Goal: Task Accomplishment & Management: Complete application form

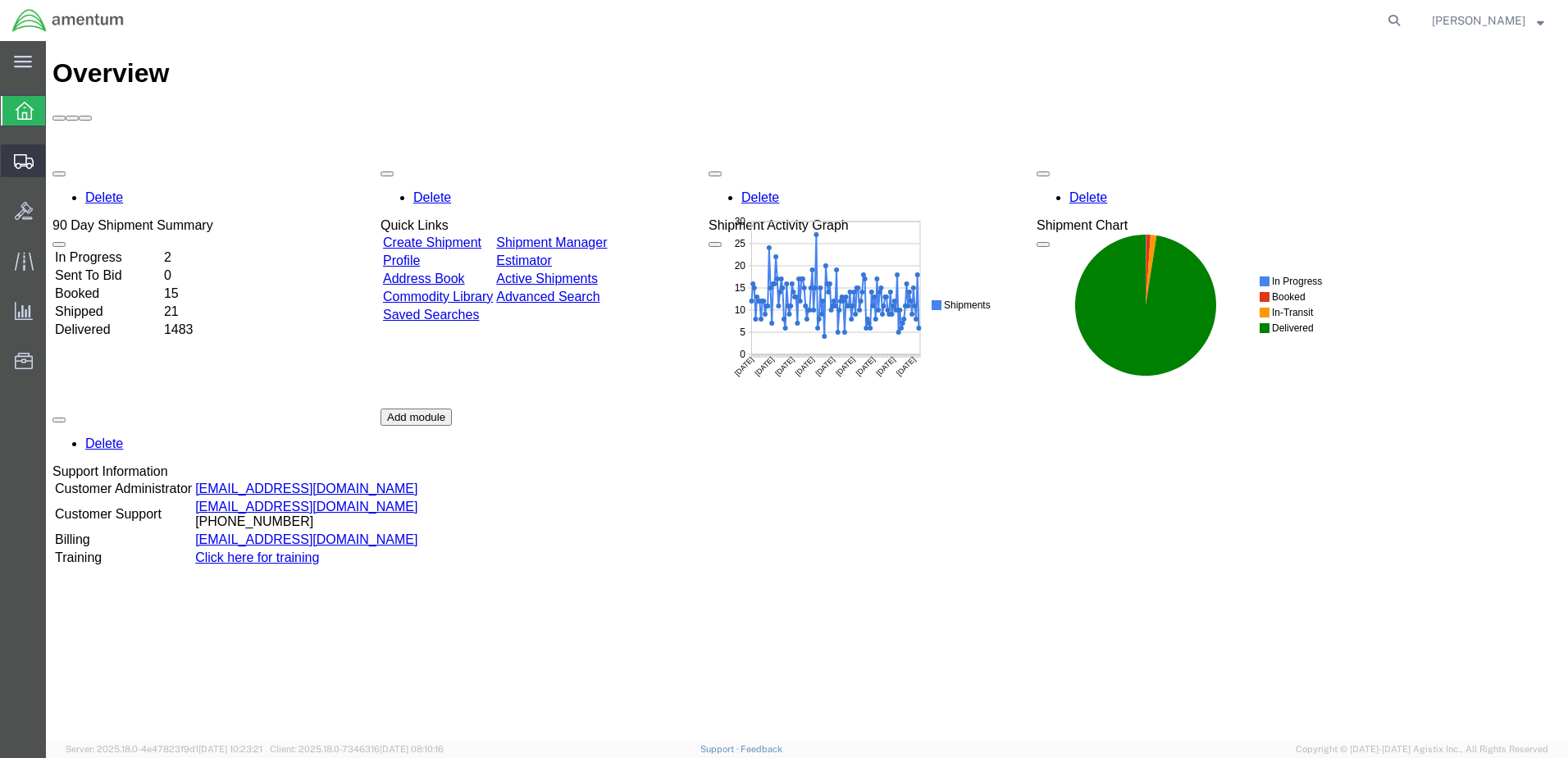
click at [0, 0] on span "Create from Template" at bounding box center [0, 0] width 0 height 0
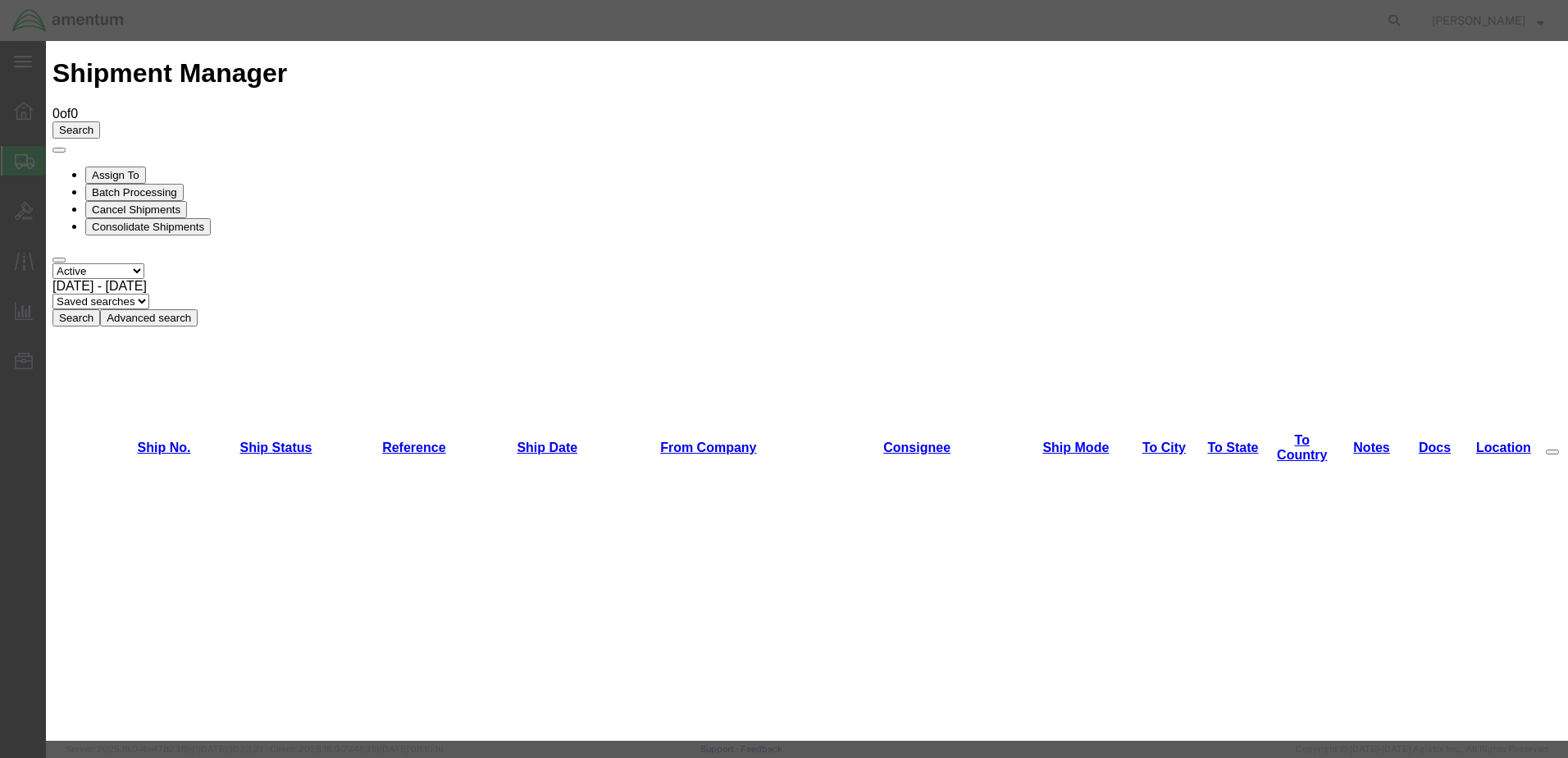
scroll to position [1912, 0]
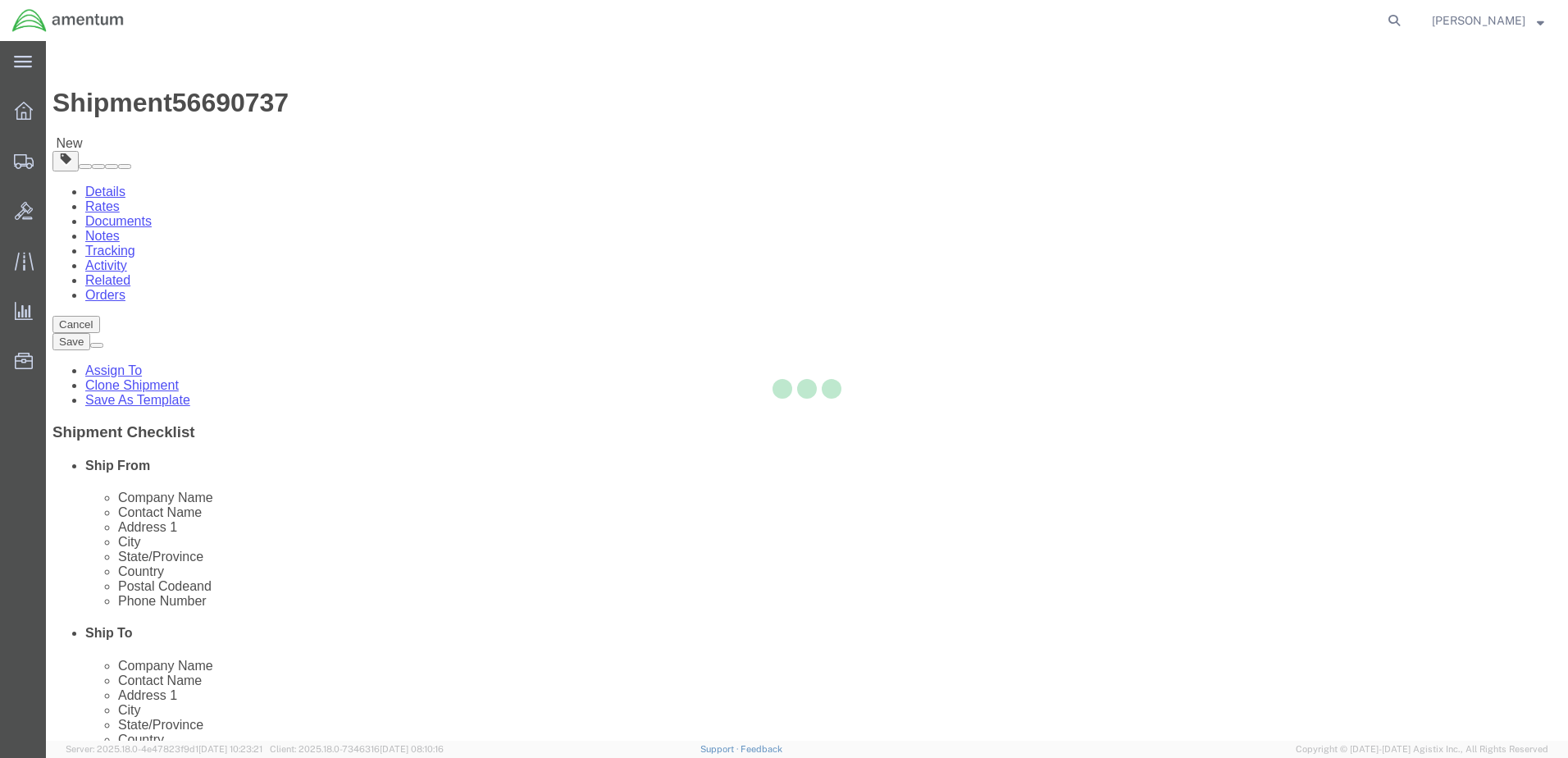
select select "49949"
select select
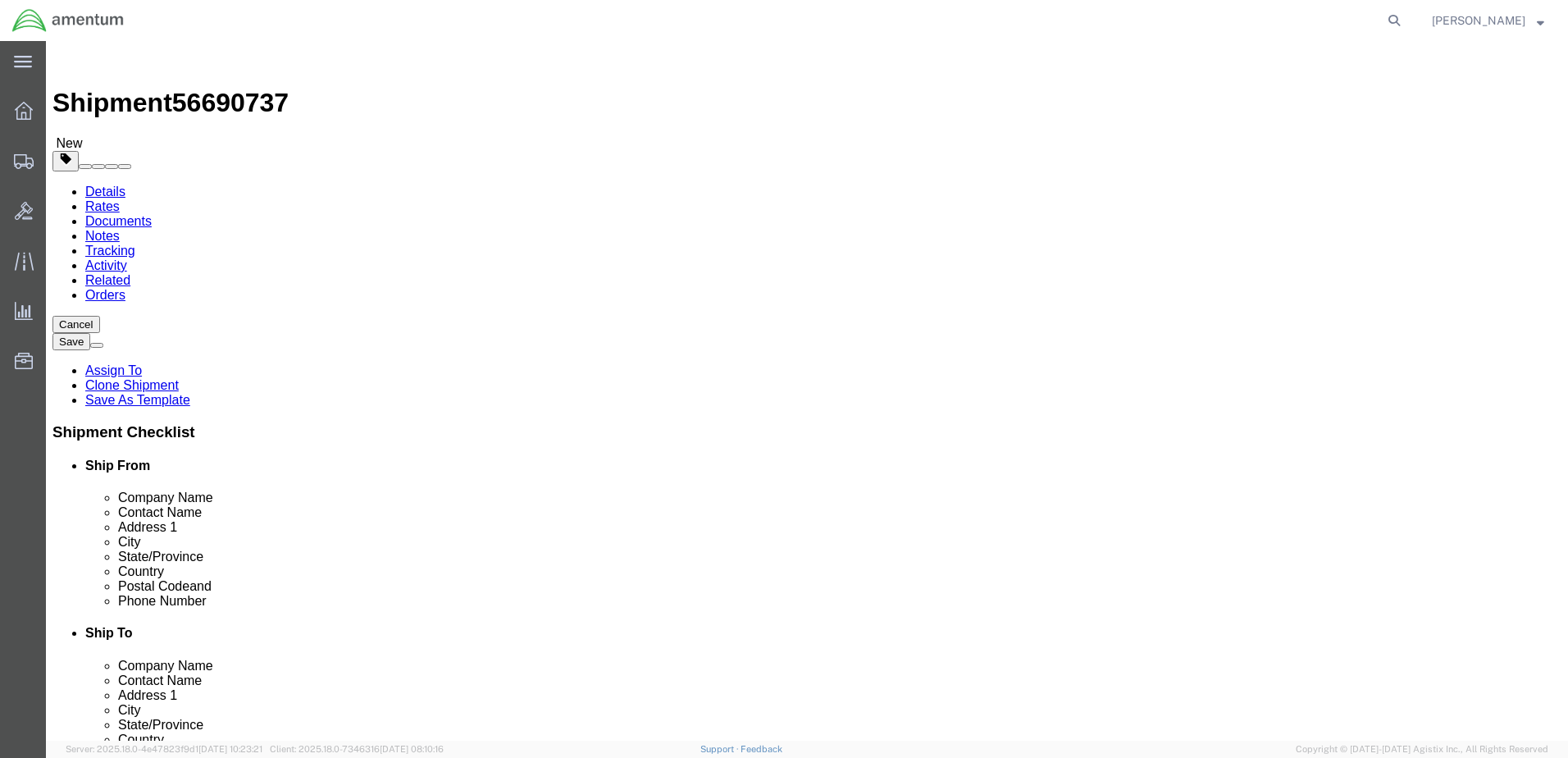
click button "Cancel"
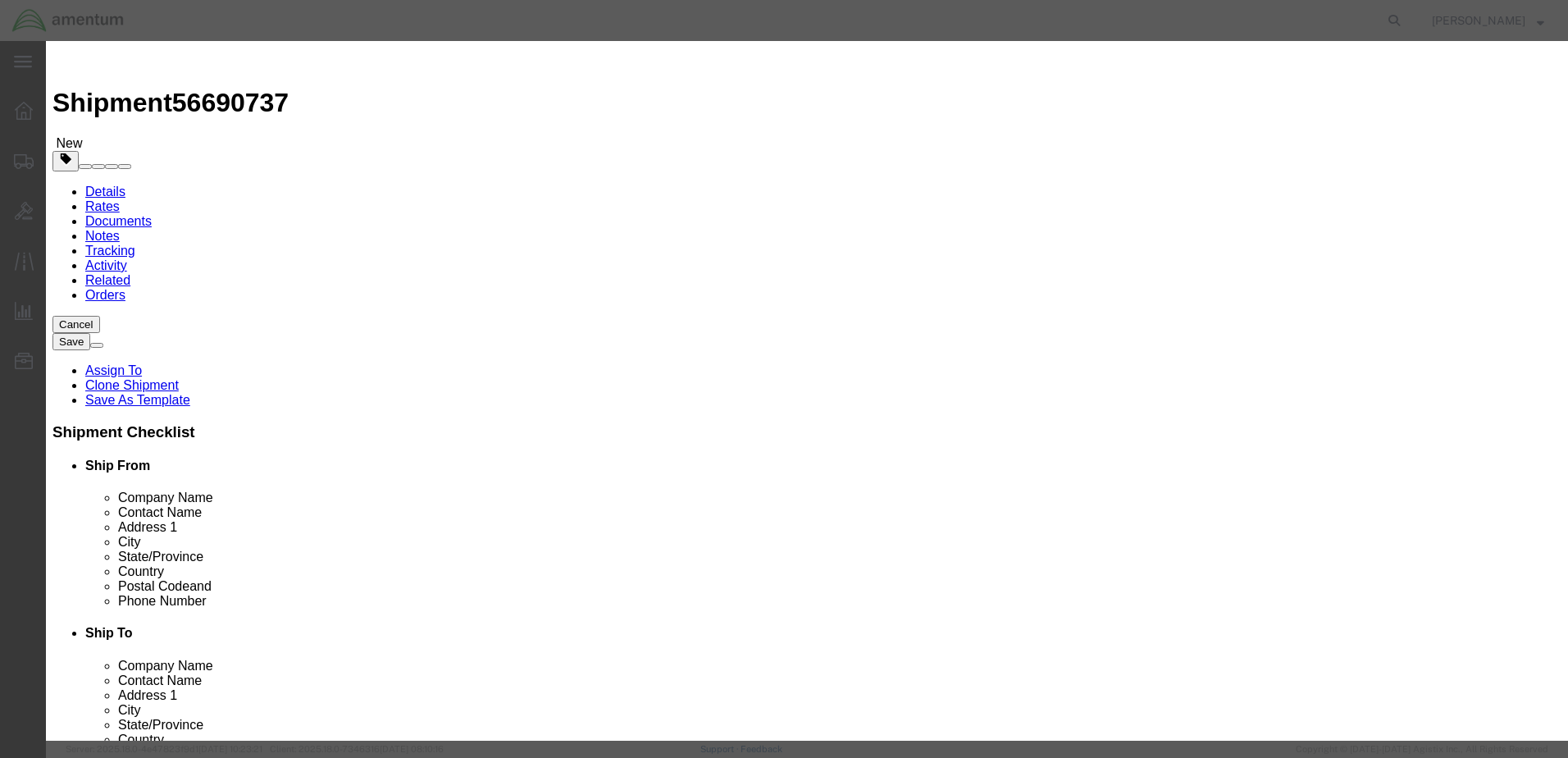
click button "Yes"
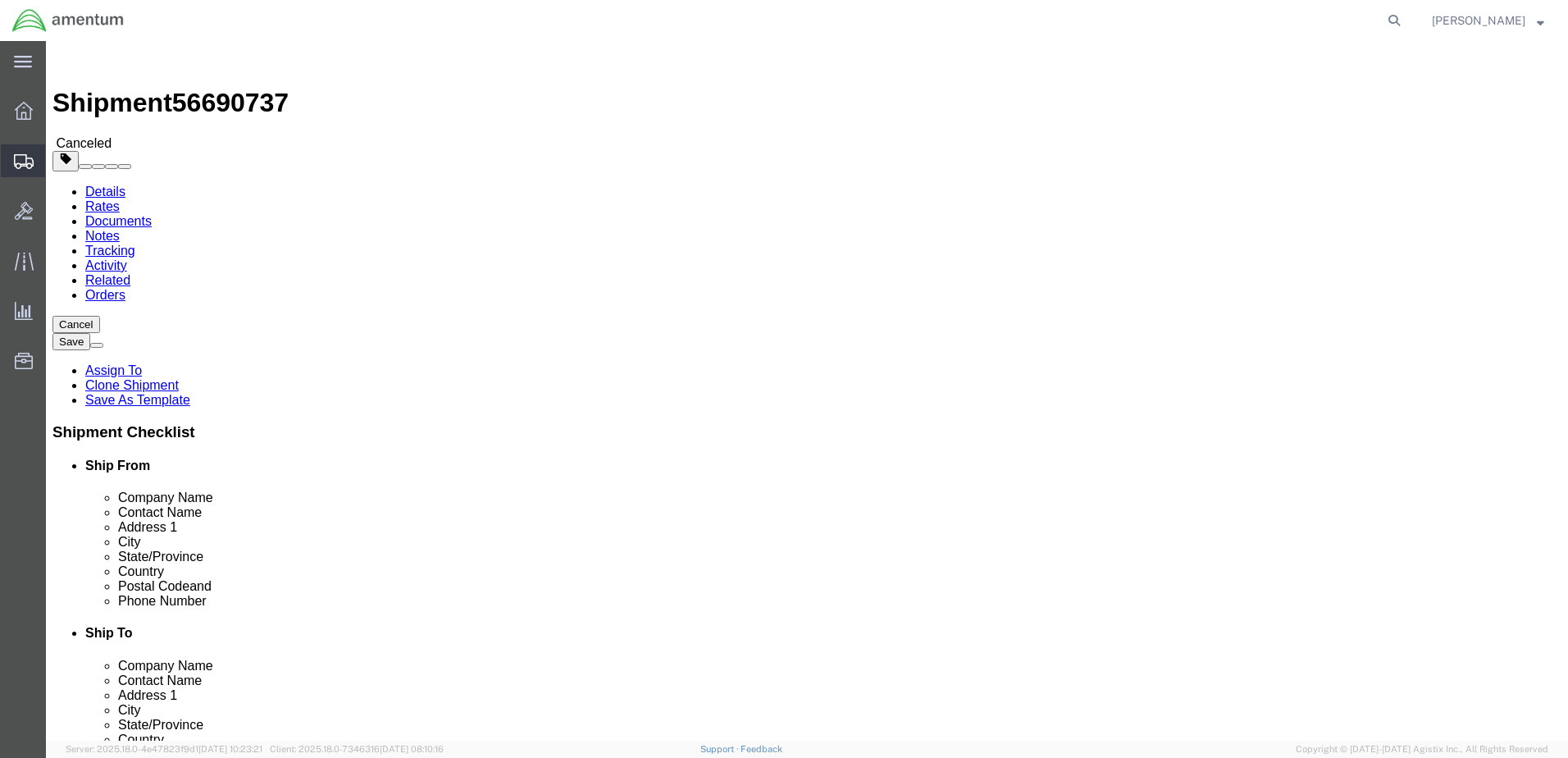
click at [0, 0] on span "Create from Template" at bounding box center [0, 0] width 0 height 0
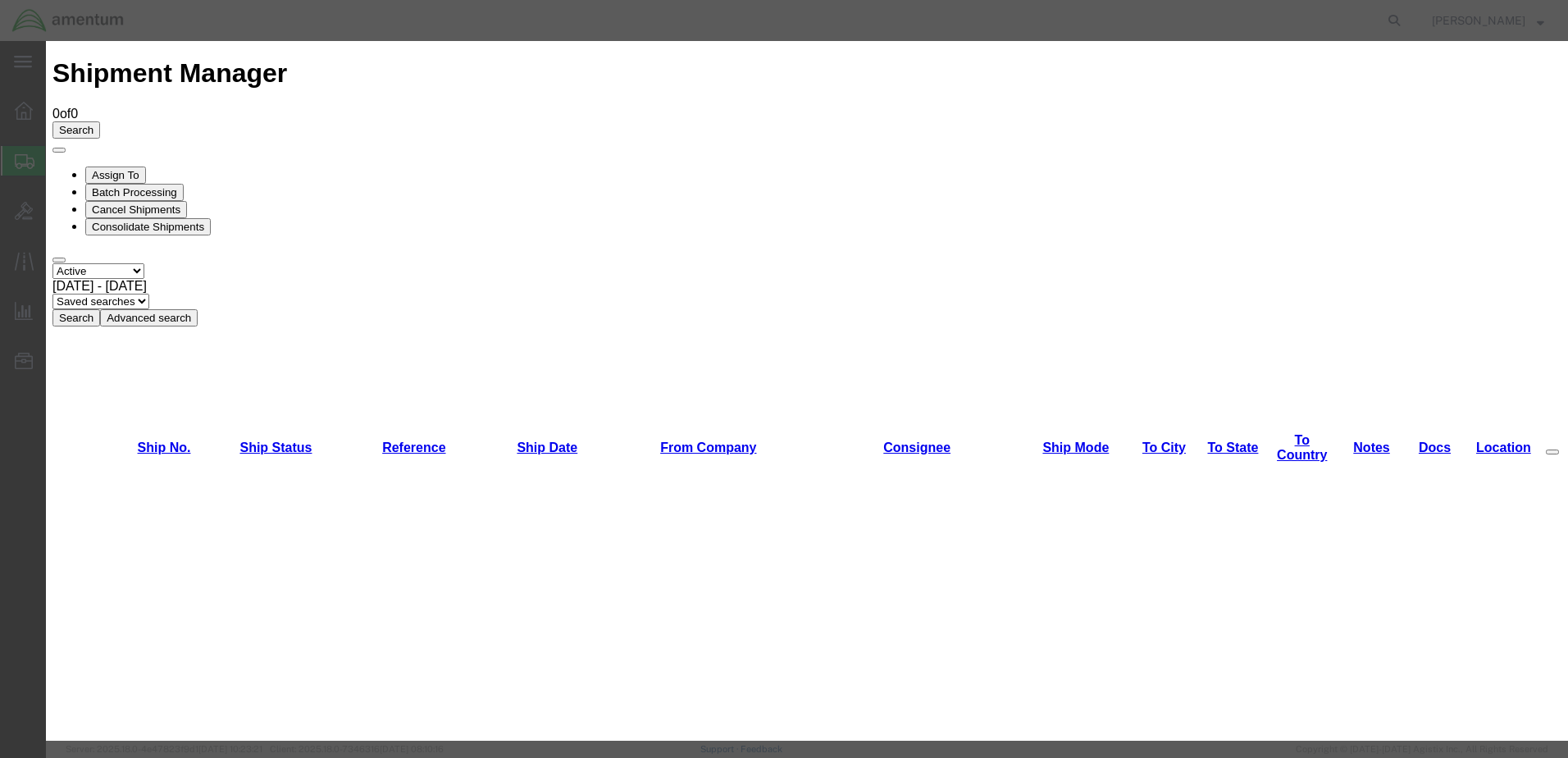
scroll to position [1912, 0]
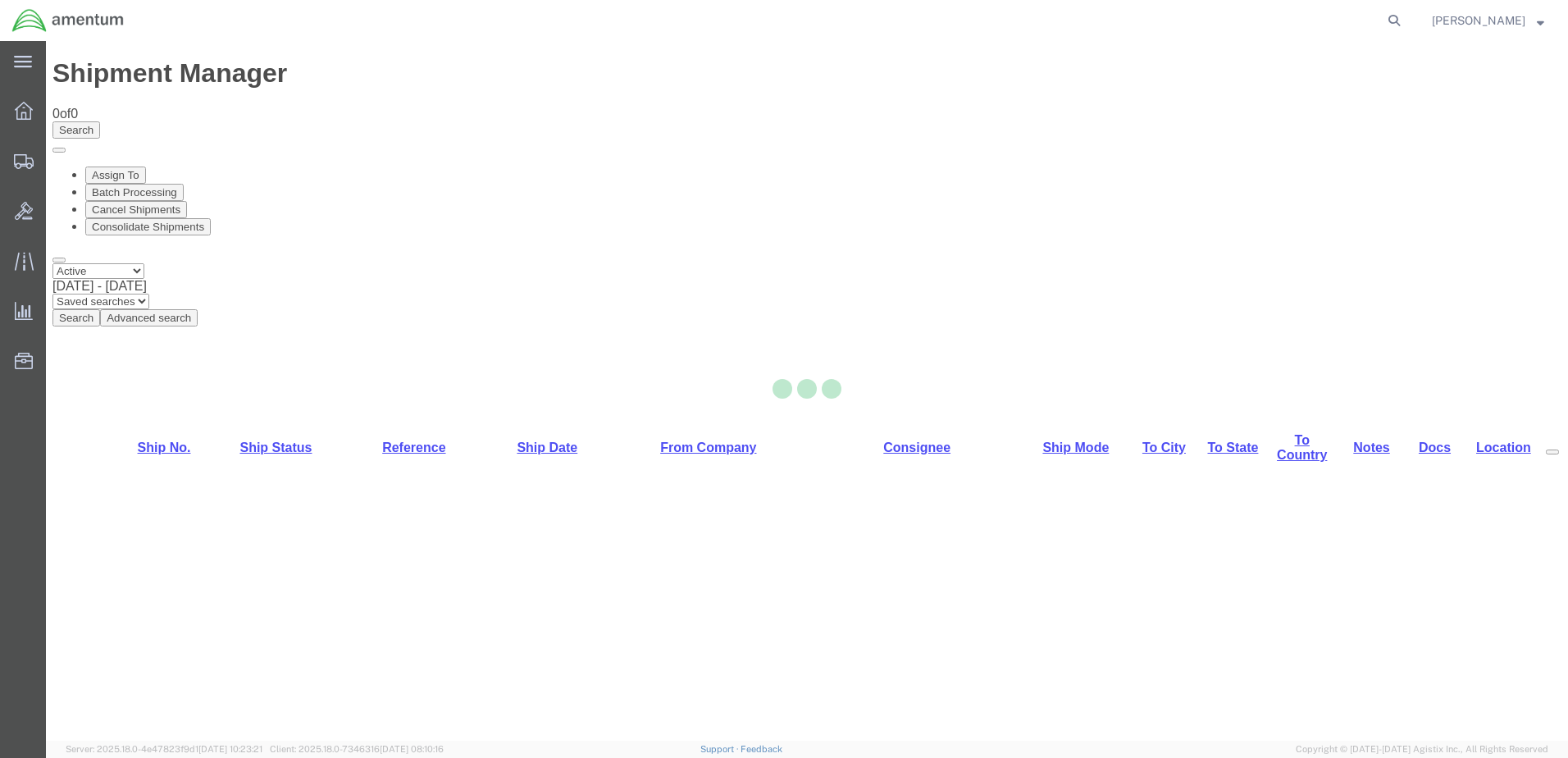
select select "49949"
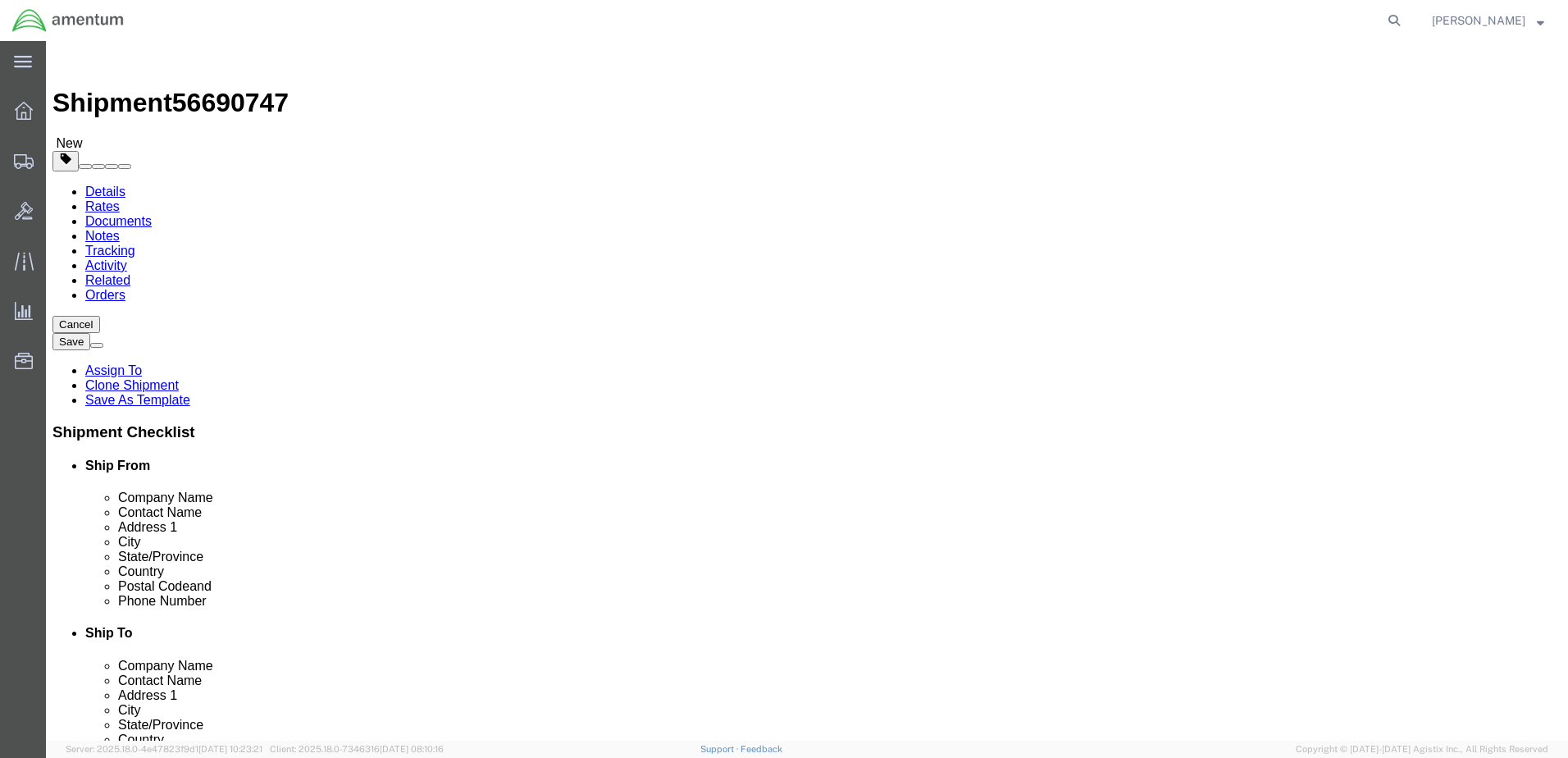
type input "mca"
select select "49941"
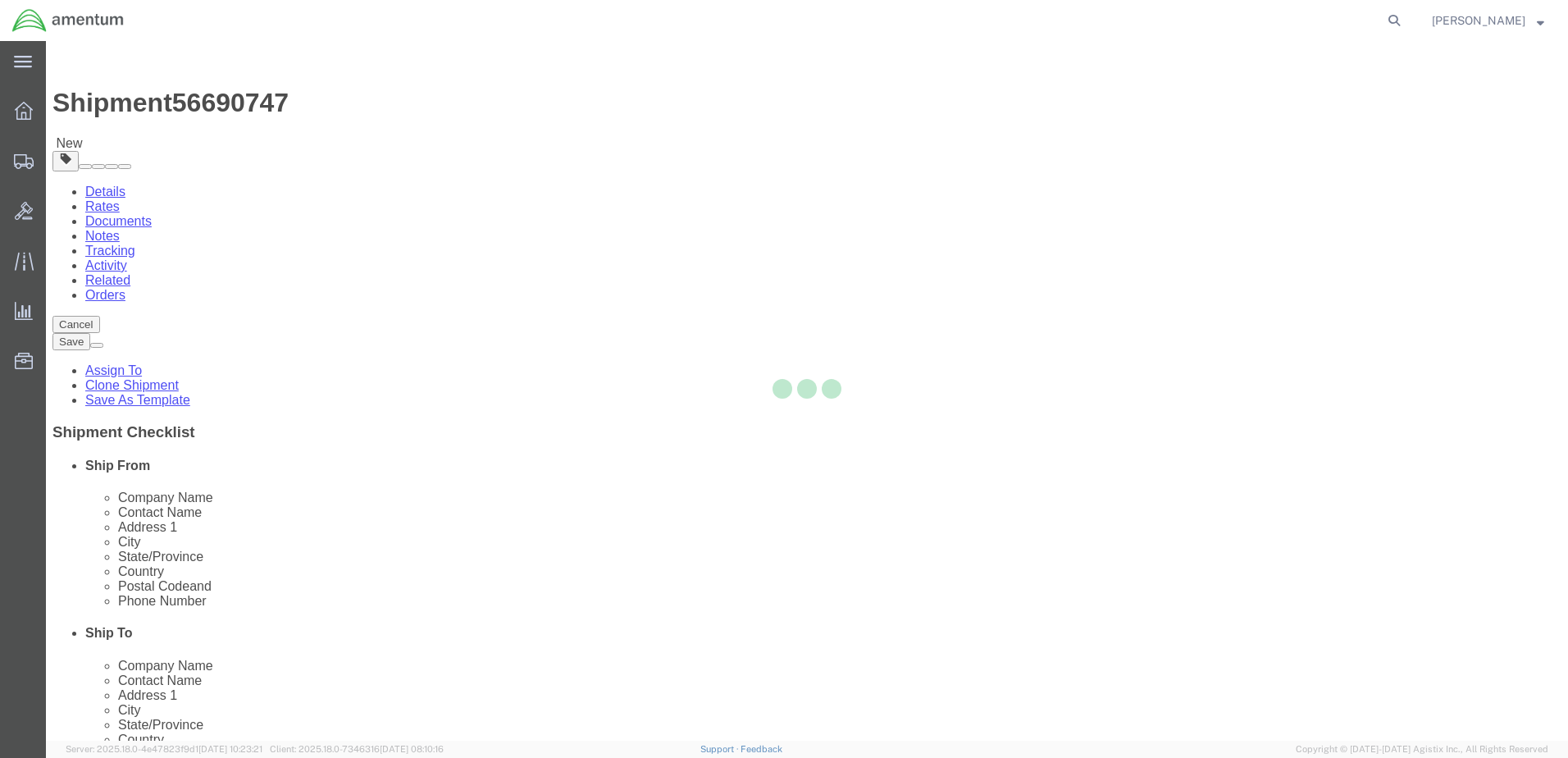
type input "Amentum Services, Inc"
type input "[PERSON_NAME]"
type input "[STREET_ADDRESS]"
type input "32C"
type input "McAllen"
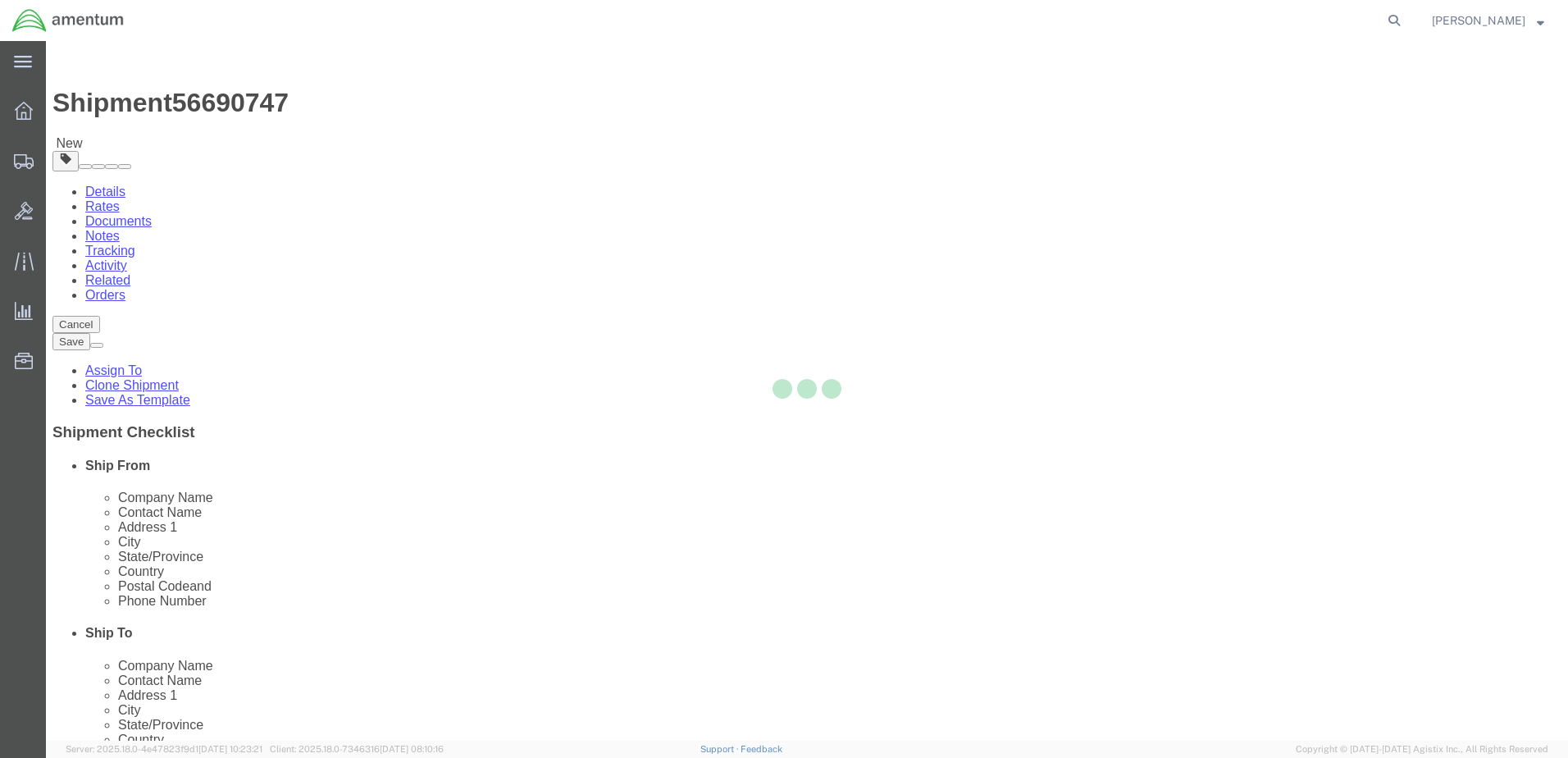
type input "78503"
type input "[PHONE_NUMBER]"
type input "[PERSON_NAME][EMAIL_ADDRESS][PERSON_NAME][DOMAIN_NAME]"
checkbox input "true"
select select "[GEOGRAPHIC_DATA]"
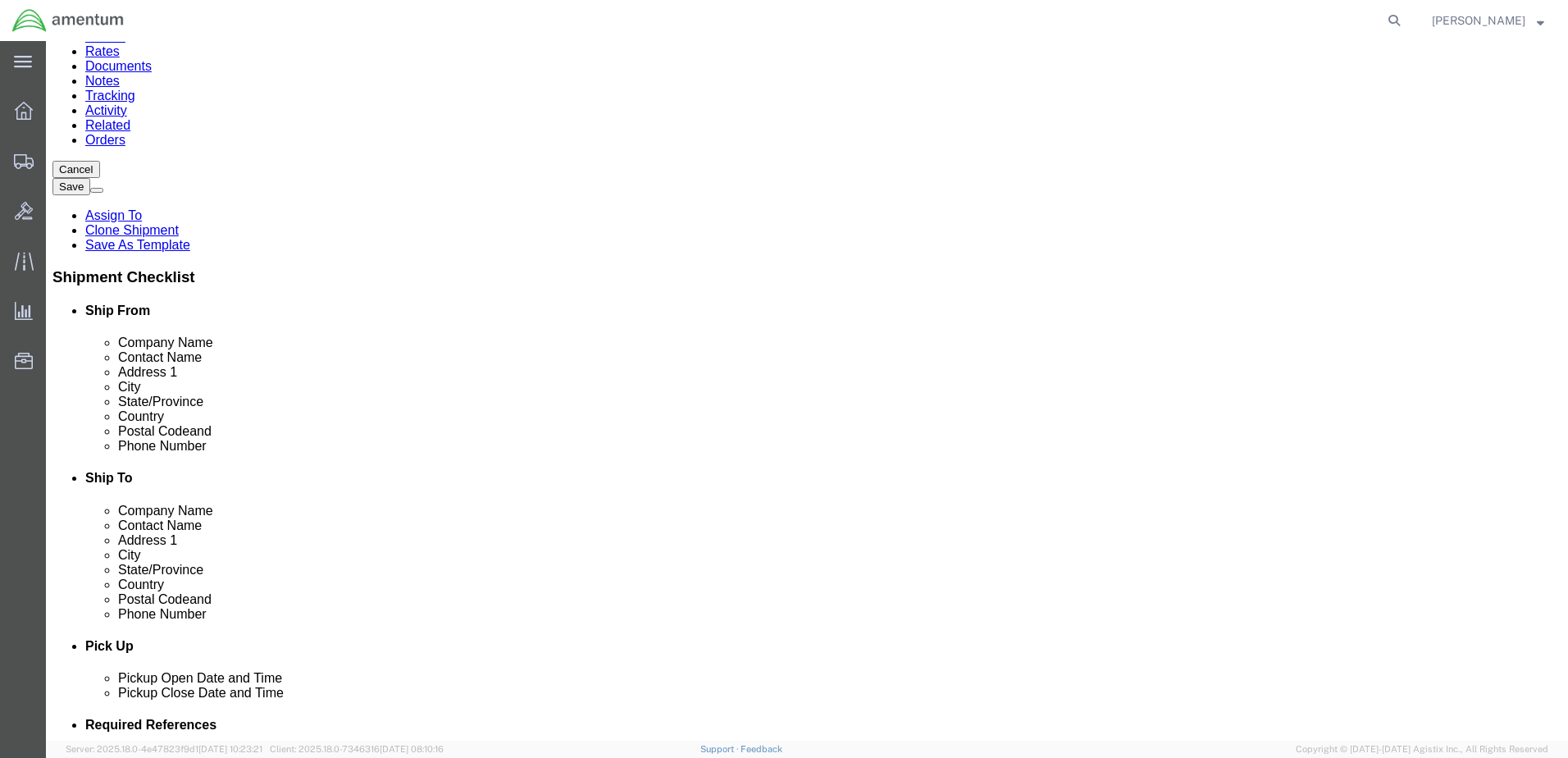
scroll to position [410, 0]
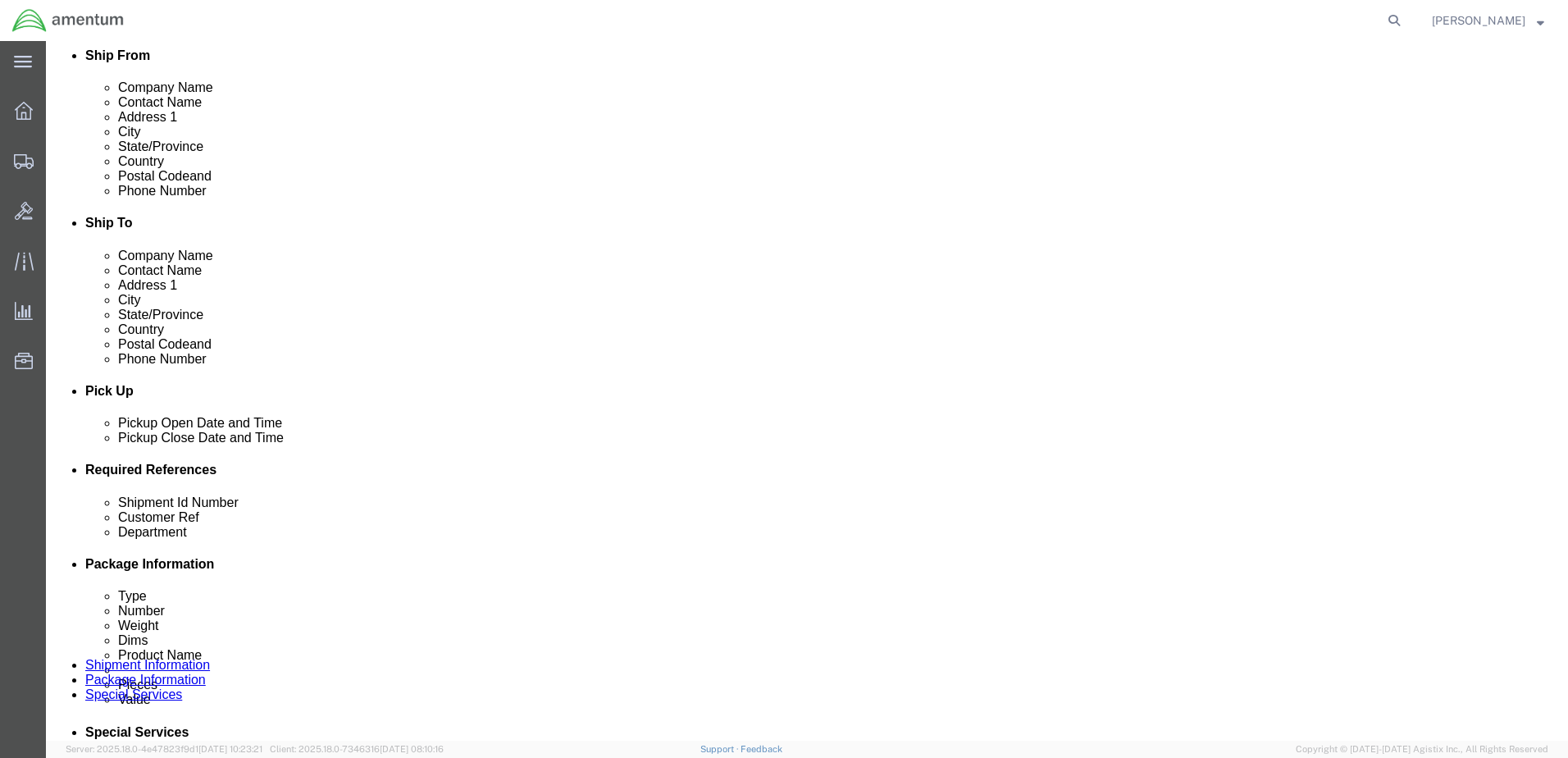
click div "[DATE] 1:24 PM"
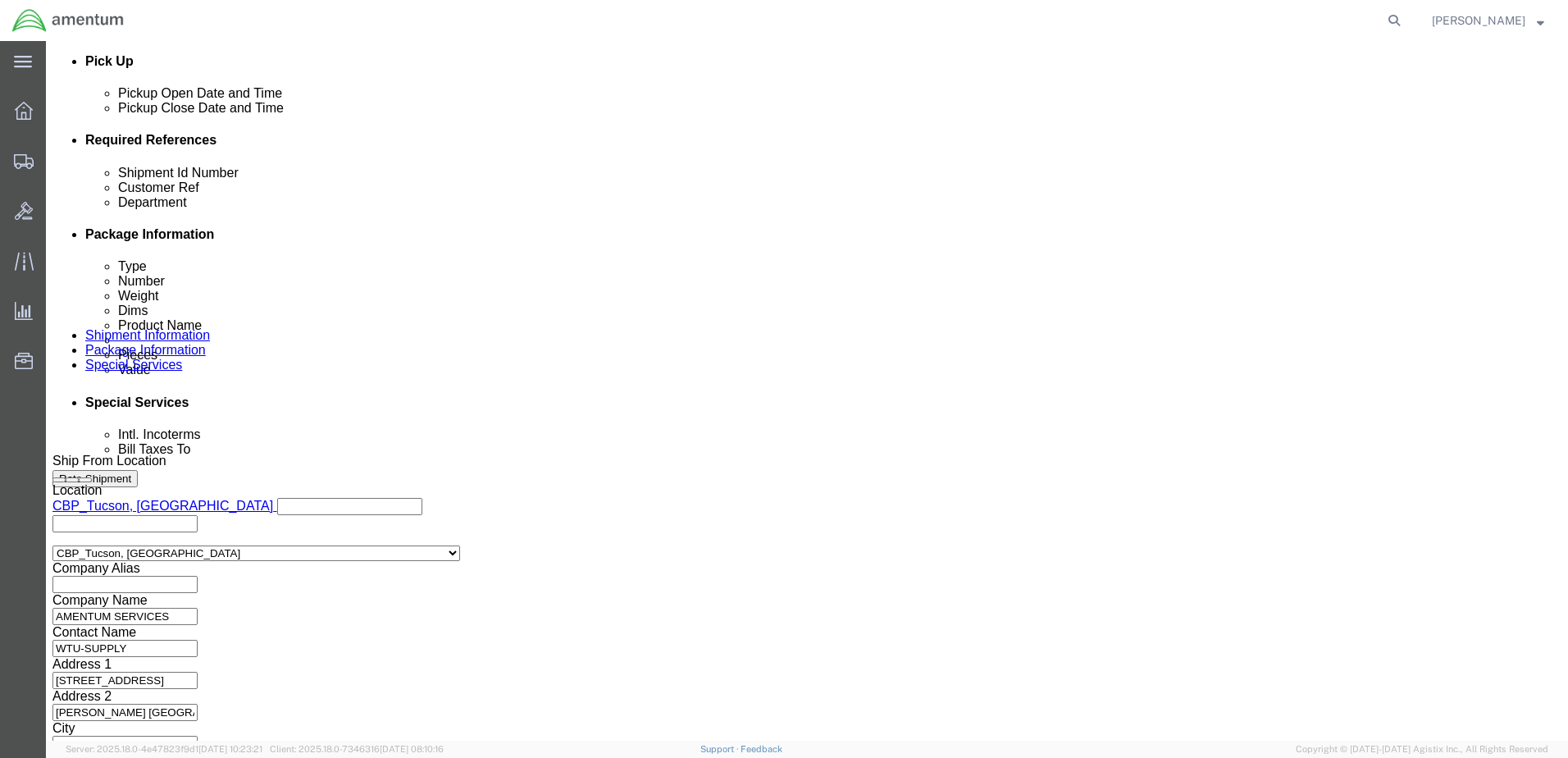
type input "2:24 PM"
click button "Apply"
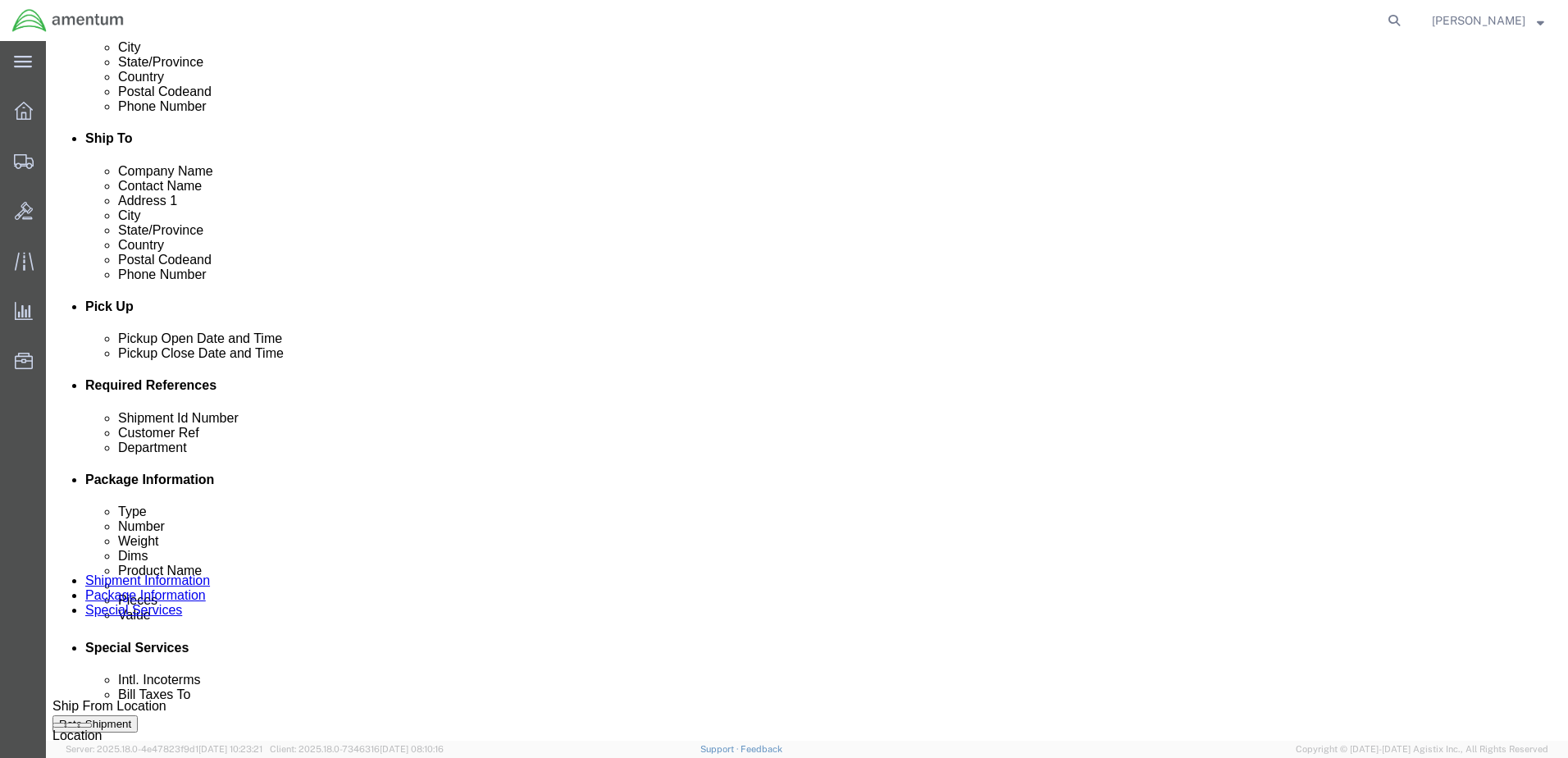
scroll to position [494, 0]
click div
click button "Apply"
drag, startPoint x: 71, startPoint y: 514, endPoint x: -30, endPoint y: 513, distance: 101.0
click html "Shipment 56690747 New Details Rates Documents Notes Tracking Activity Related O…"
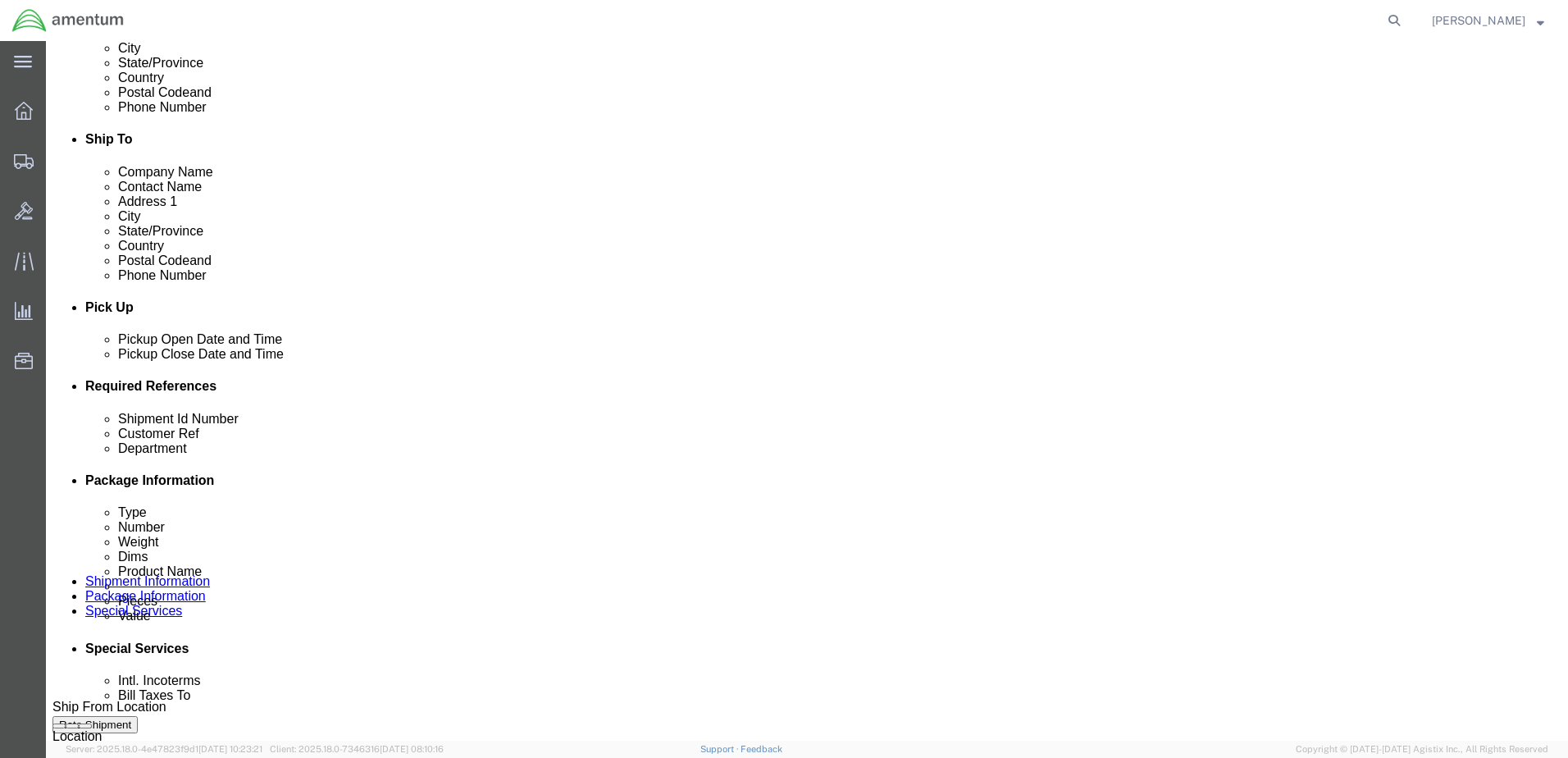
drag, startPoint x: 277, startPoint y: 513, endPoint x: 58, endPoint y: 521, distance: 219.1
click div "Shipment Id Number you decide"
click input "us:328166 /strtr gen sn: 9467"
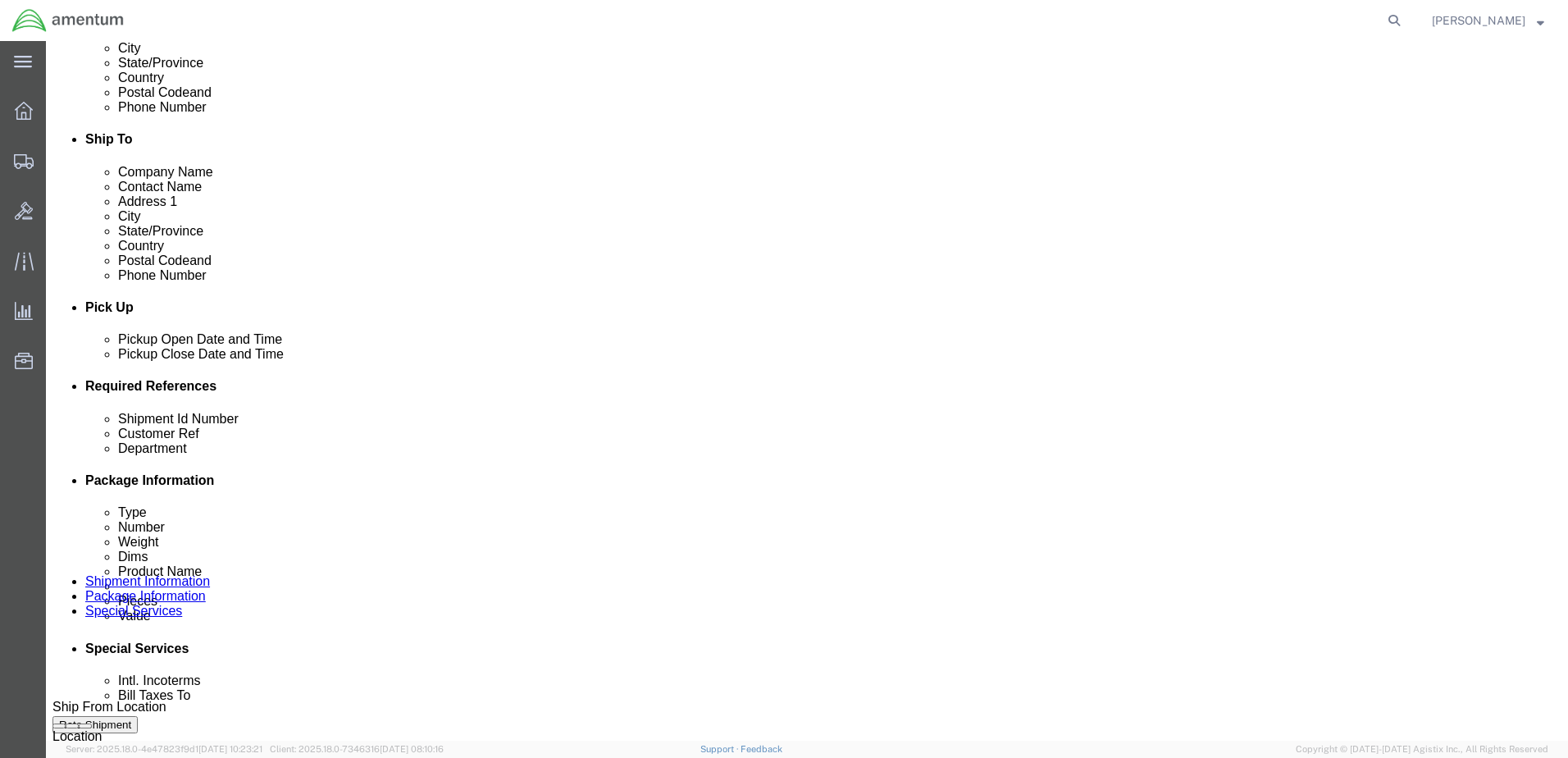
click input "us:328166 /STR GEN NS: 9467"
click input "US:328166 /STR GEN NS: 9467"
type input "US:328166 /STR GEN NS: 9467"
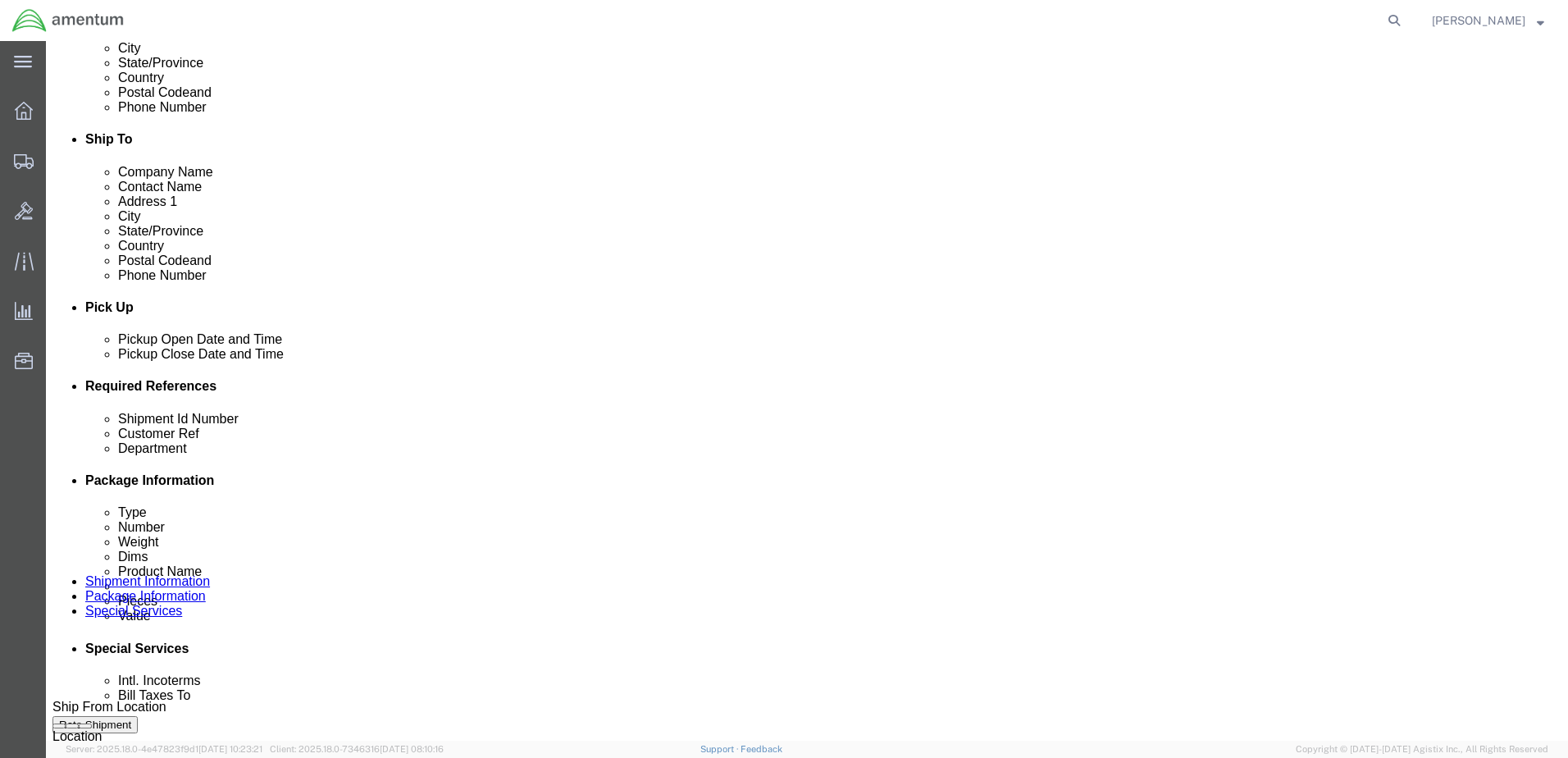
click input "text"
paste input "US:328166 /STR GEN NS: 9467"
type input "US:328166 /STR GEN NS: 9467"
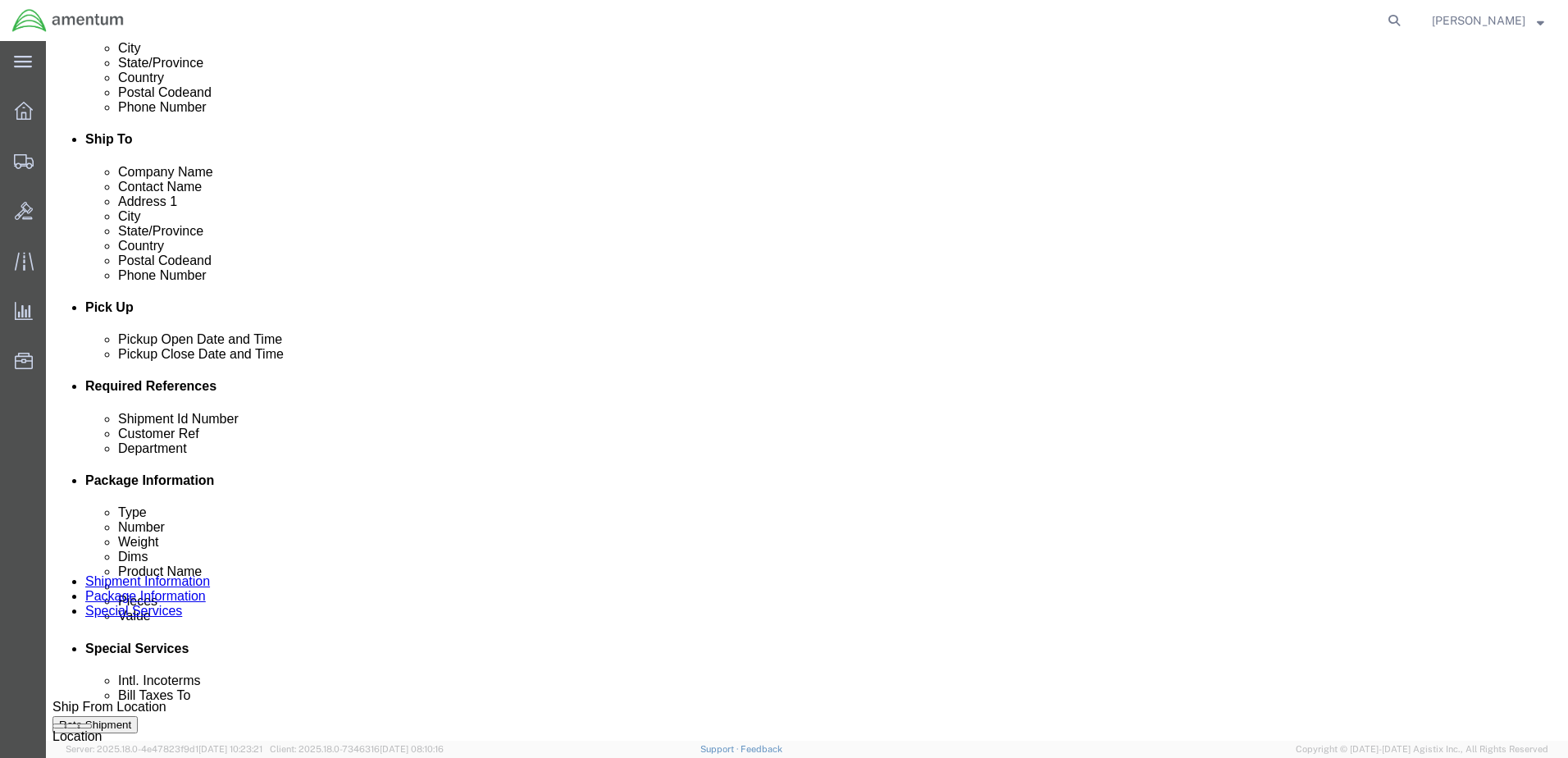
click input "6118.03.03.2219.xxx.xxxx"
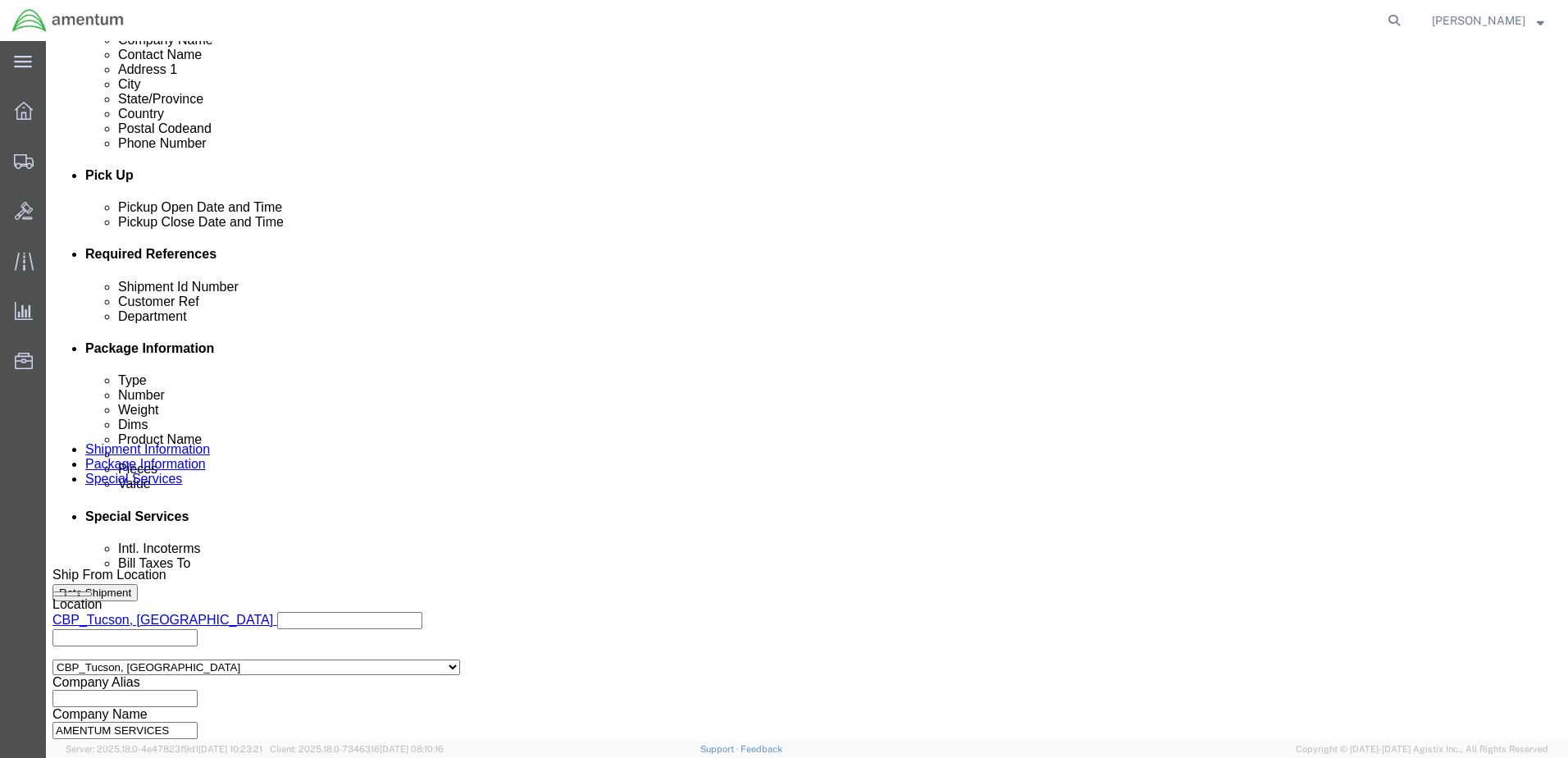
scroll to position [740, 0]
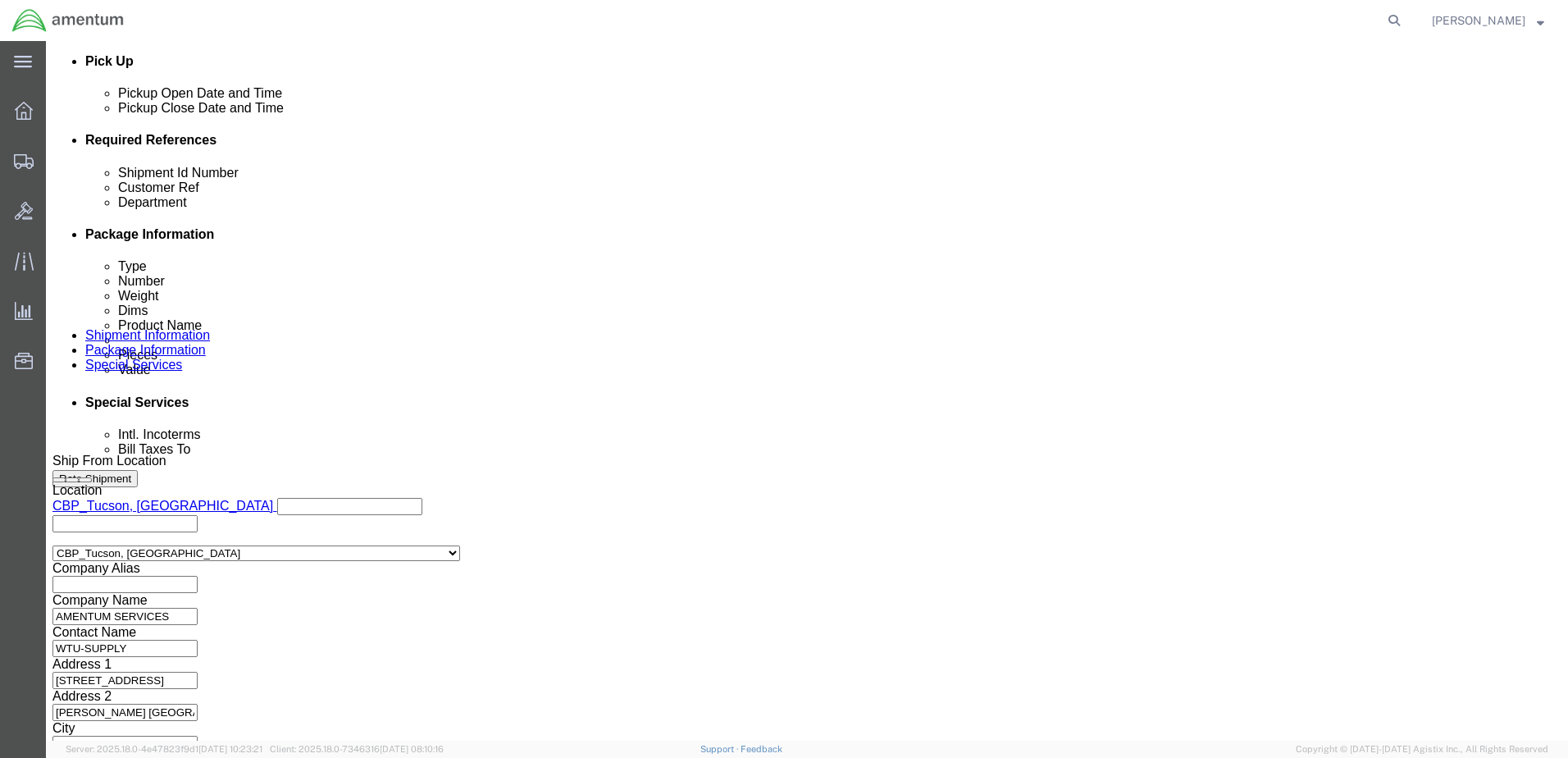
type input "6118.03.03.2219.MCA.0000"
click button "Continue"
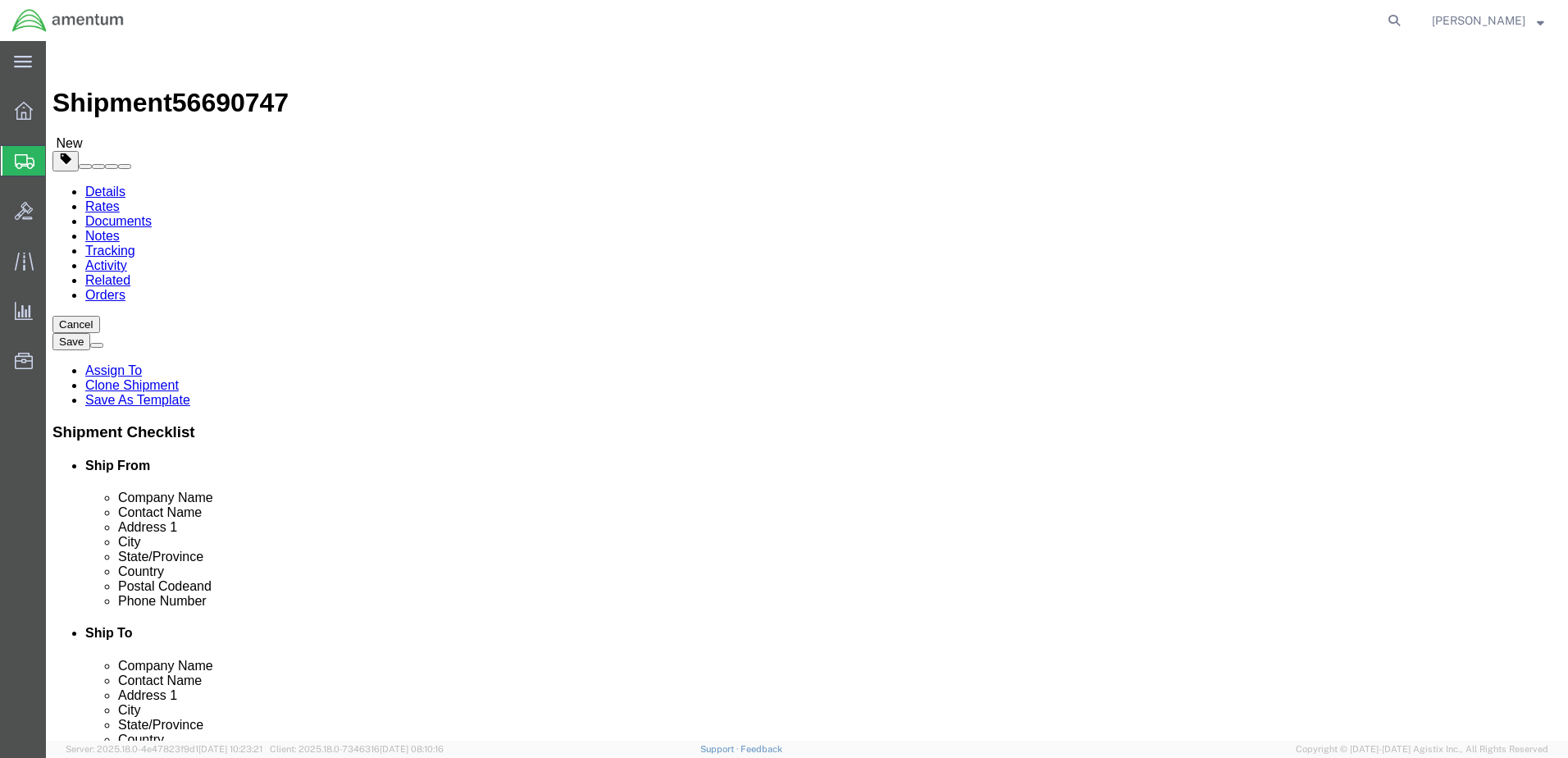
drag, startPoint x: 269, startPoint y: 351, endPoint x: 49, endPoint y: 357, distance: 220.1
click div "Dimensions Length 12.00 x Width 12.00 x Height 12.00 Select cm ft in"
click select "Select BCK Boxes Bale(s) Basket(s) Bolt(s) Bottle(s) Buckets Bulk Bundle(s) Can…"
select select "CBOX"
click select "Select BCK Boxes Bale(s) Basket(s) Bolt(s) Bottle(s) Buckets Bulk Bundle(s) Can…"
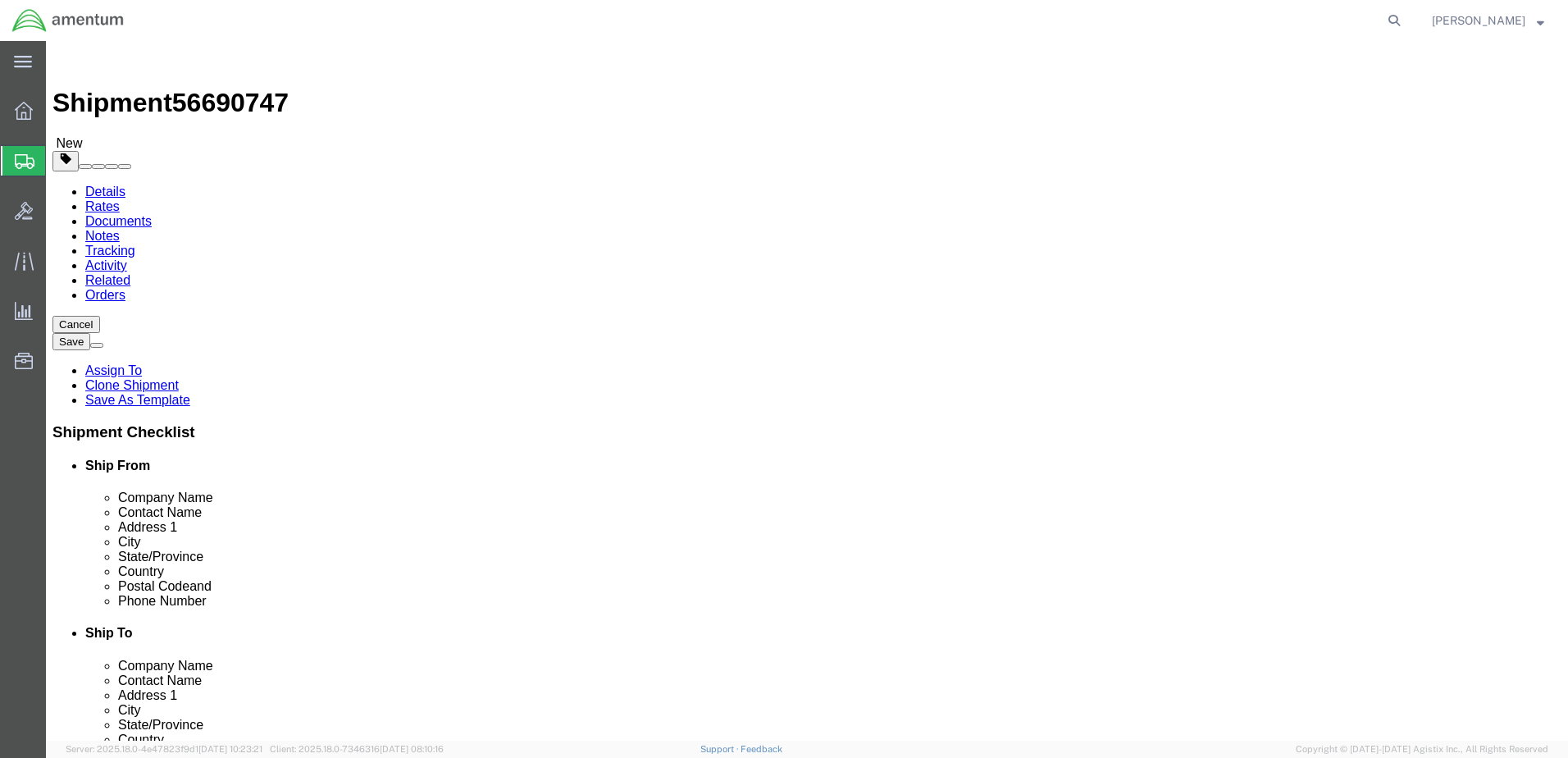
click input "text"
type input "14"
type input "22"
type input "15"
type input "27.0"
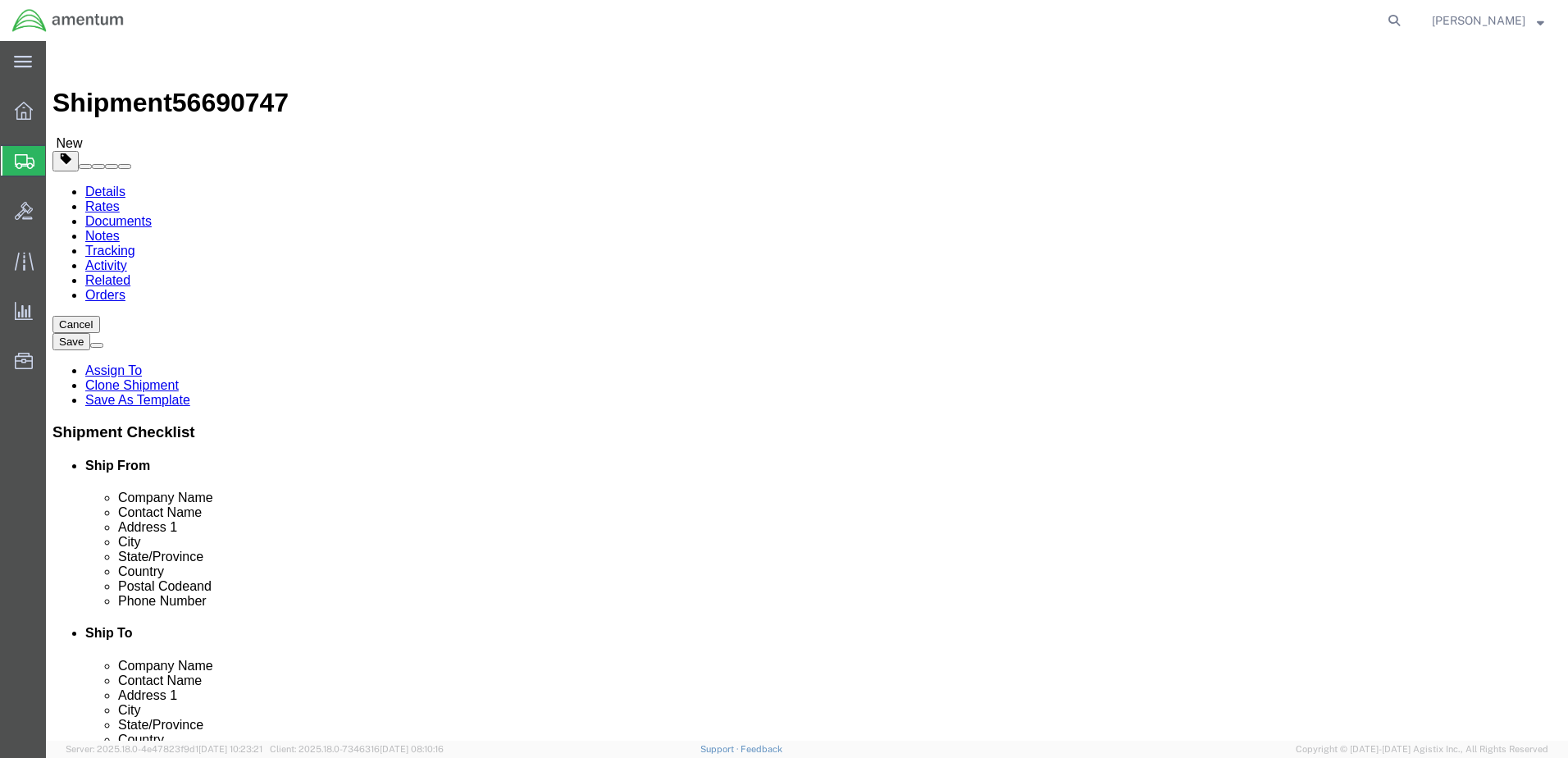
click dd "1.00 Each"
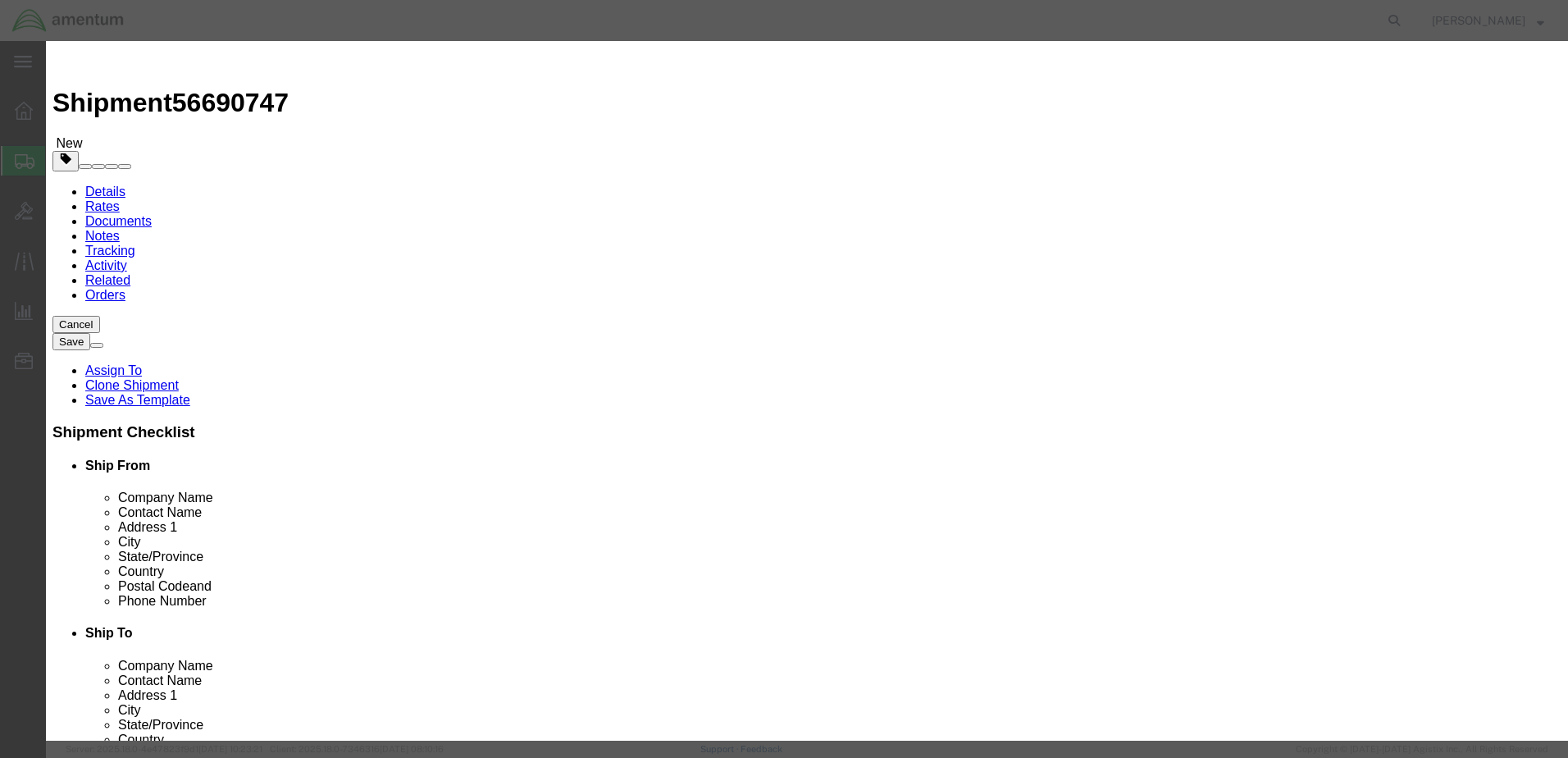
drag, startPoint x: 611, startPoint y: 132, endPoint x: 299, endPoint y: 161, distance: 313.3
click div "Product Name aircraft part - widget Pieces 1.00 Select Bag Barrels 100Board Fee…"
paste input "US:328166 /STR GEN NS: 9467"
type input "US:328166 /STR GEN NS: 9467"
type input "14484.10"
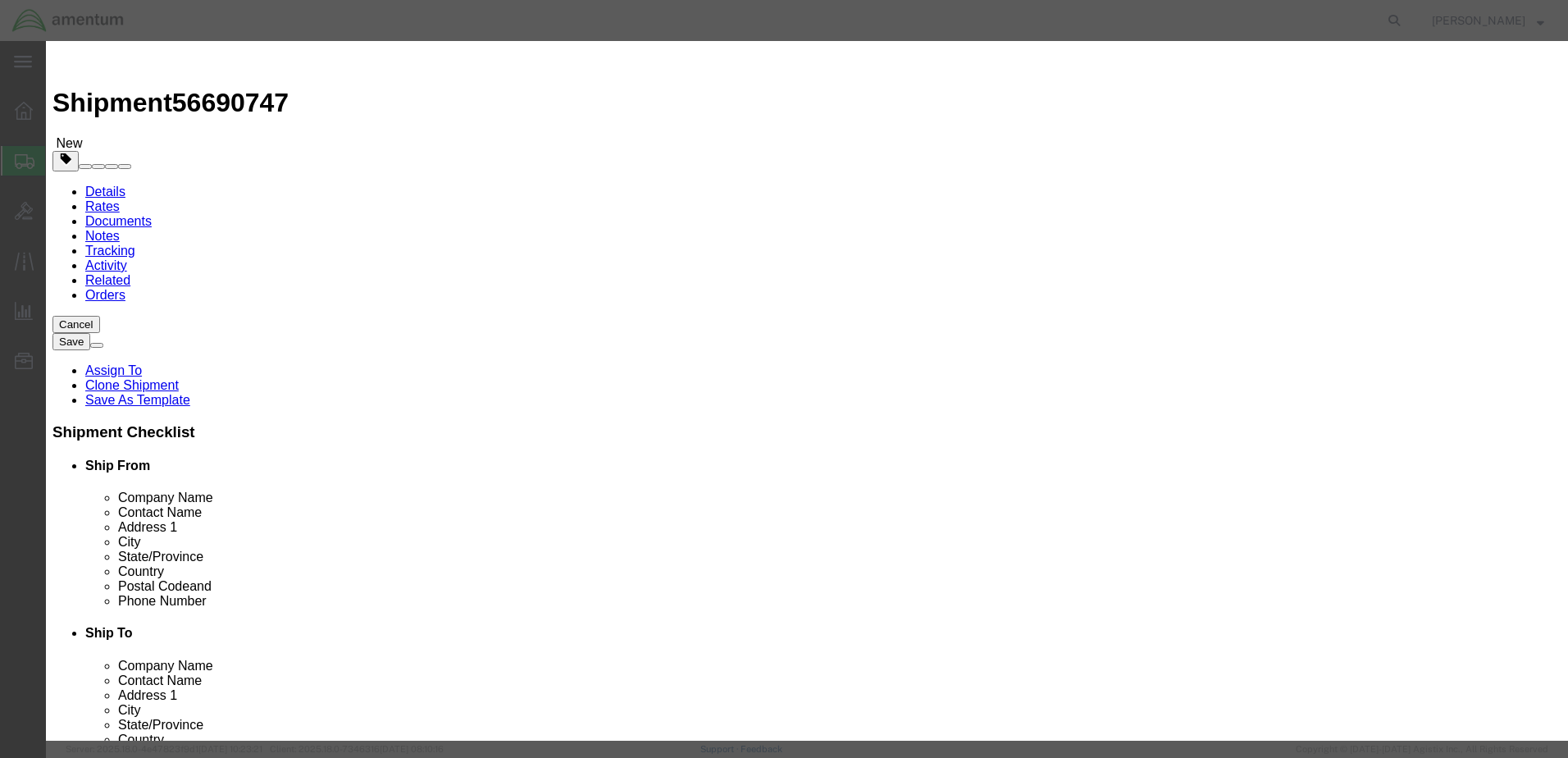
click select "Select 50 55 60 65 70 85 92.5 100 125 175 250 300 400"
select select "100"
click select "Select 50 55 60 65 70 85 92.5 100 125 175 250 300 400"
click button "Save & Close"
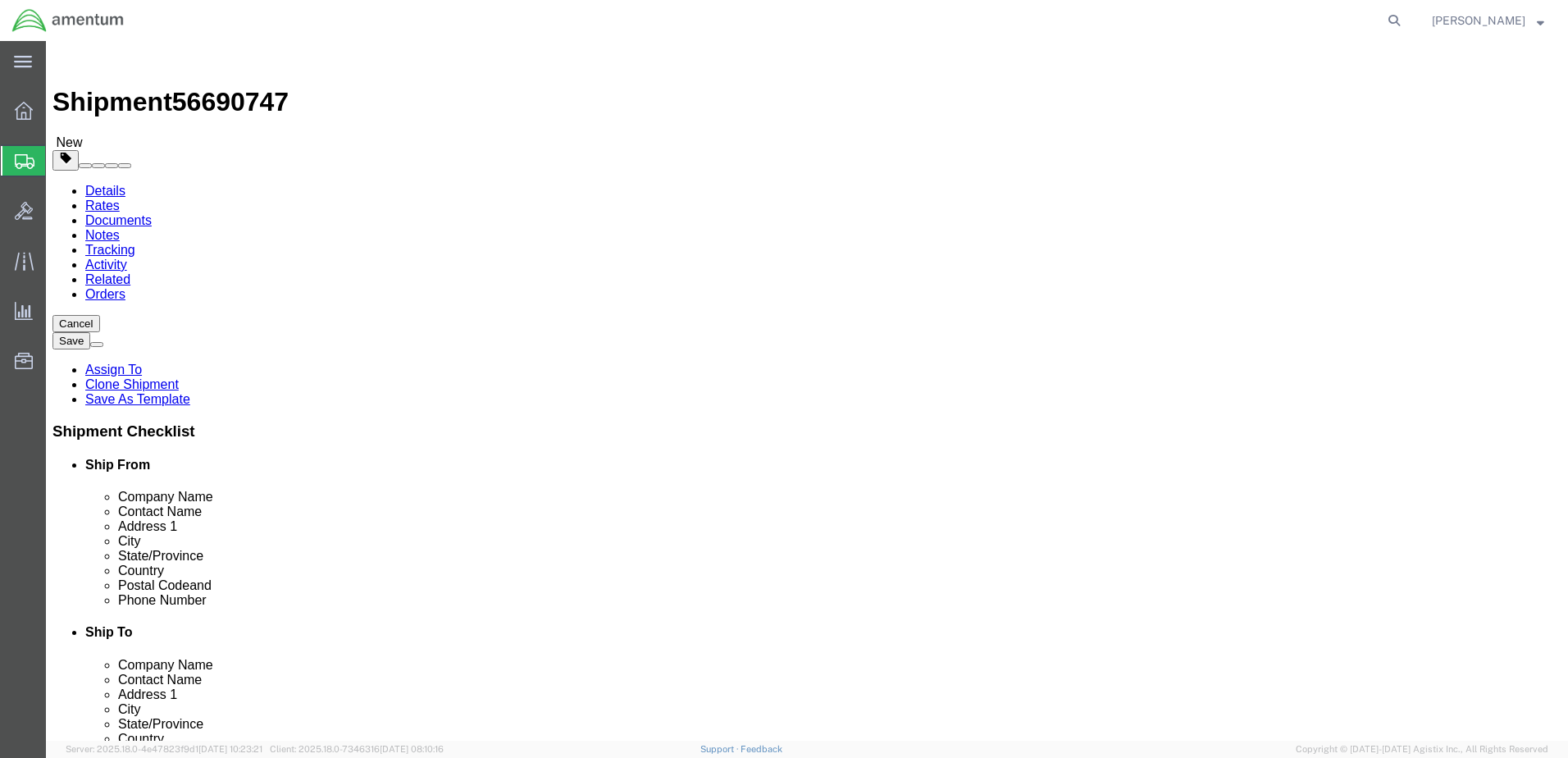
scroll to position [5, 0]
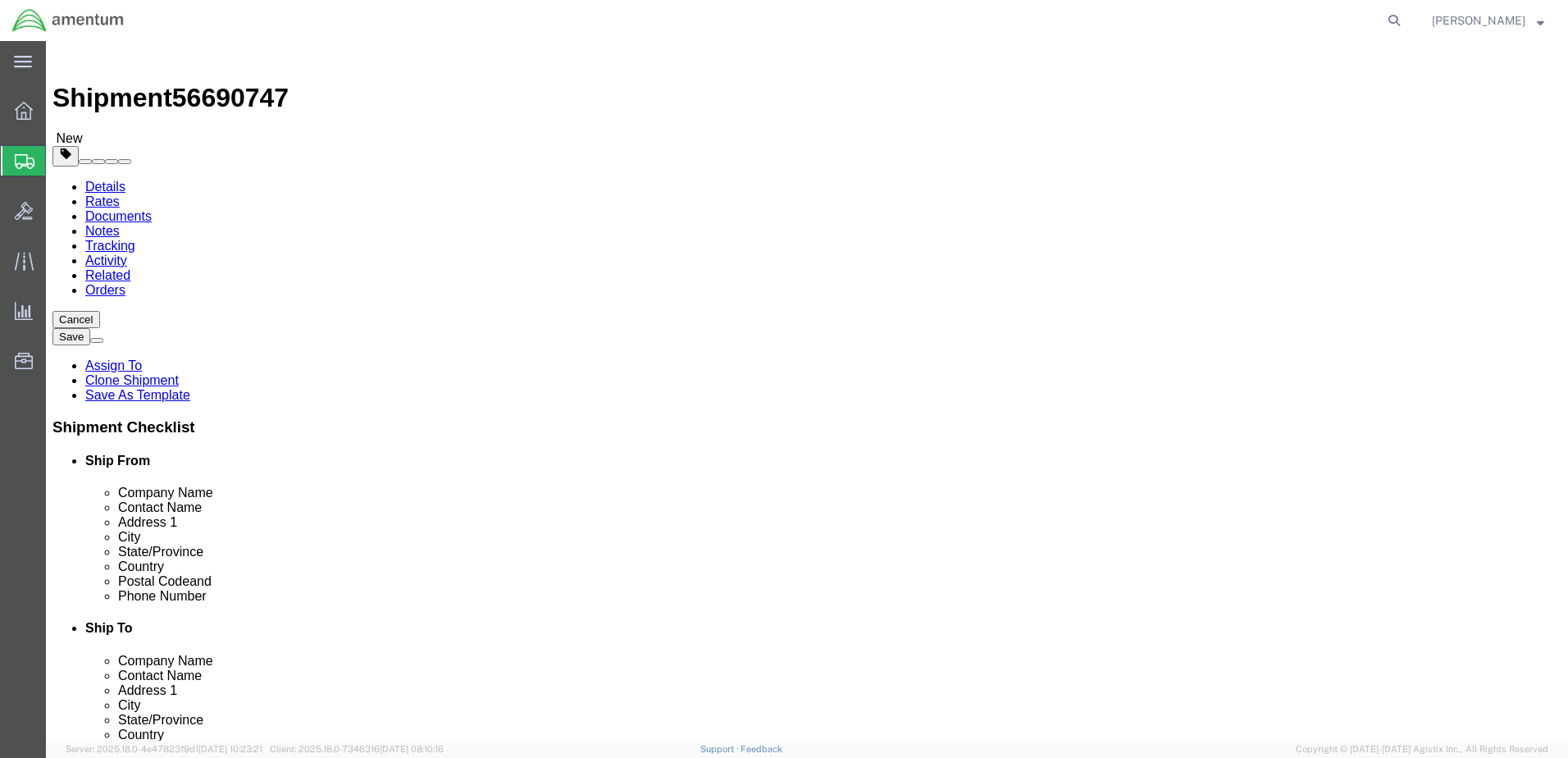
click button "Continue"
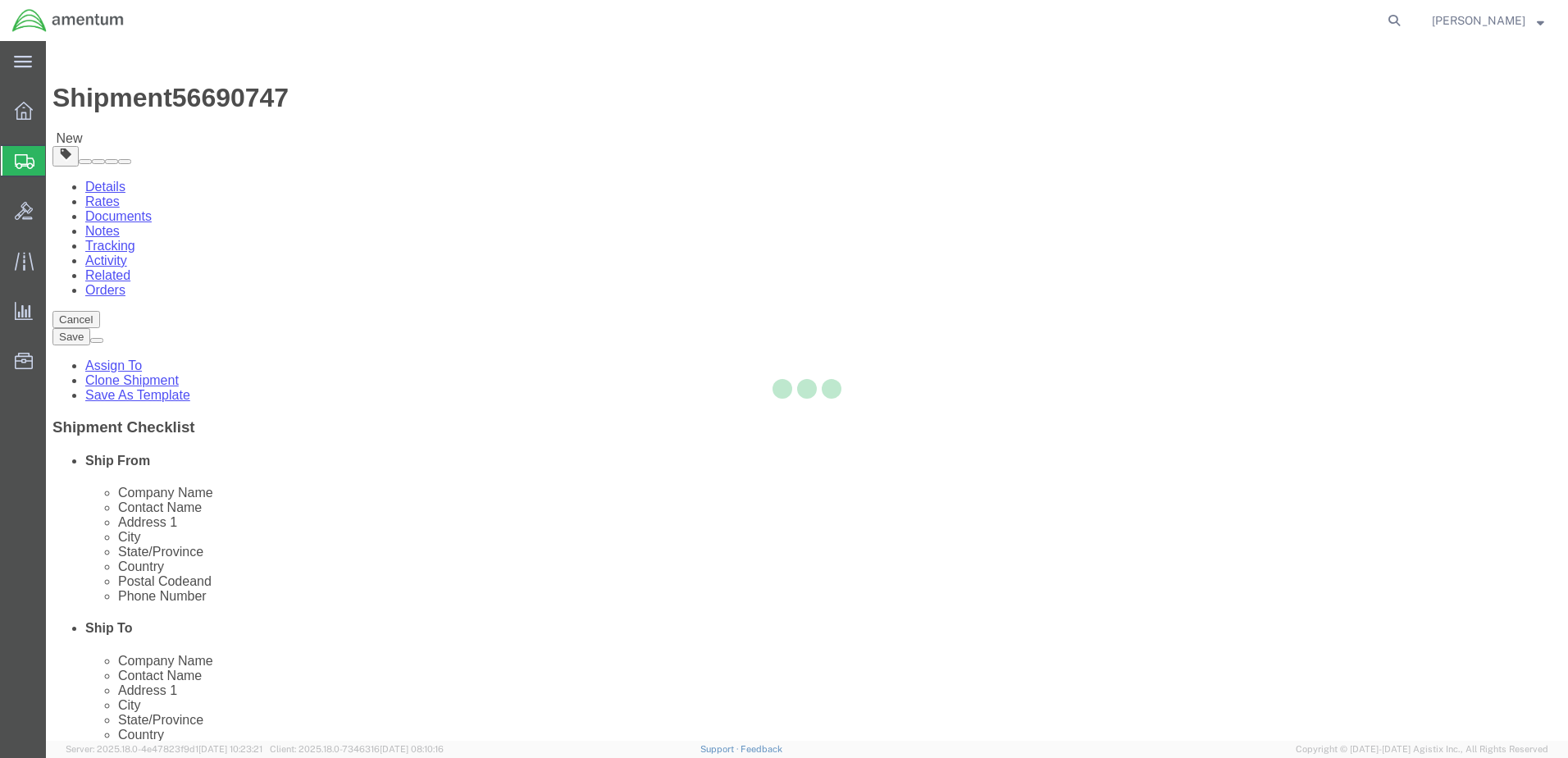
select select
select select "DEPARTMENT"
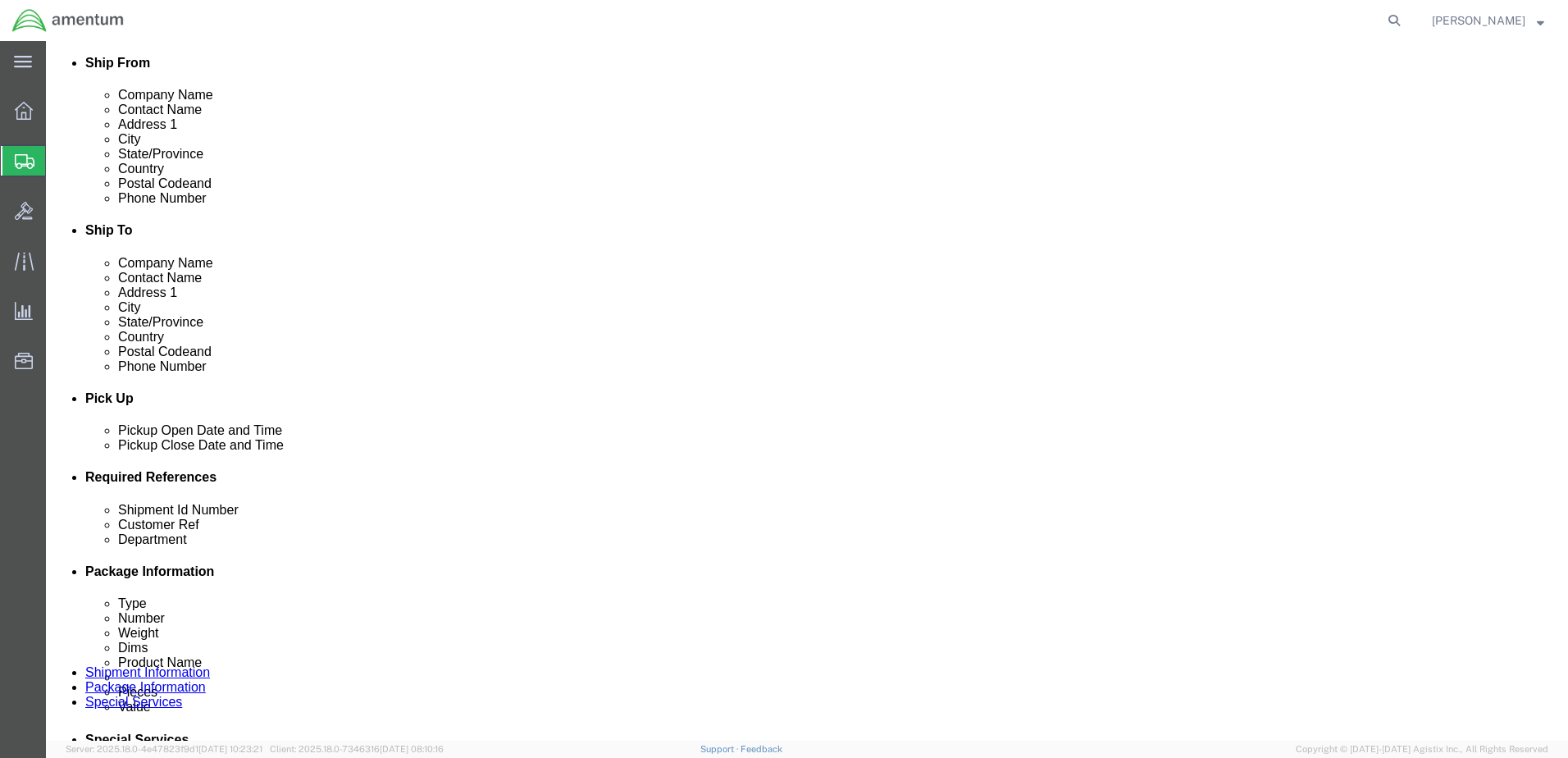
scroll to position [416, 0]
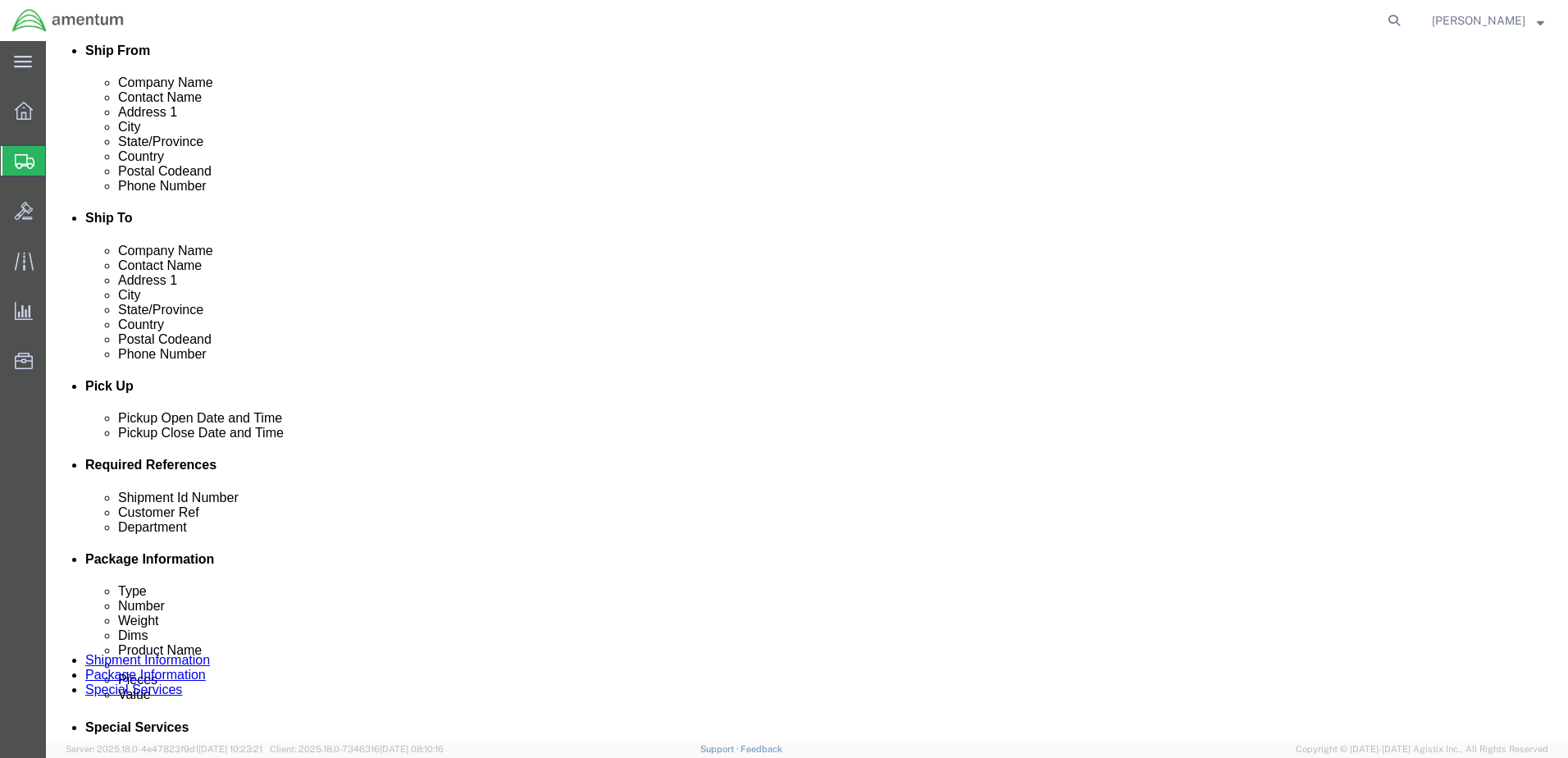
click button "Rate Shipment"
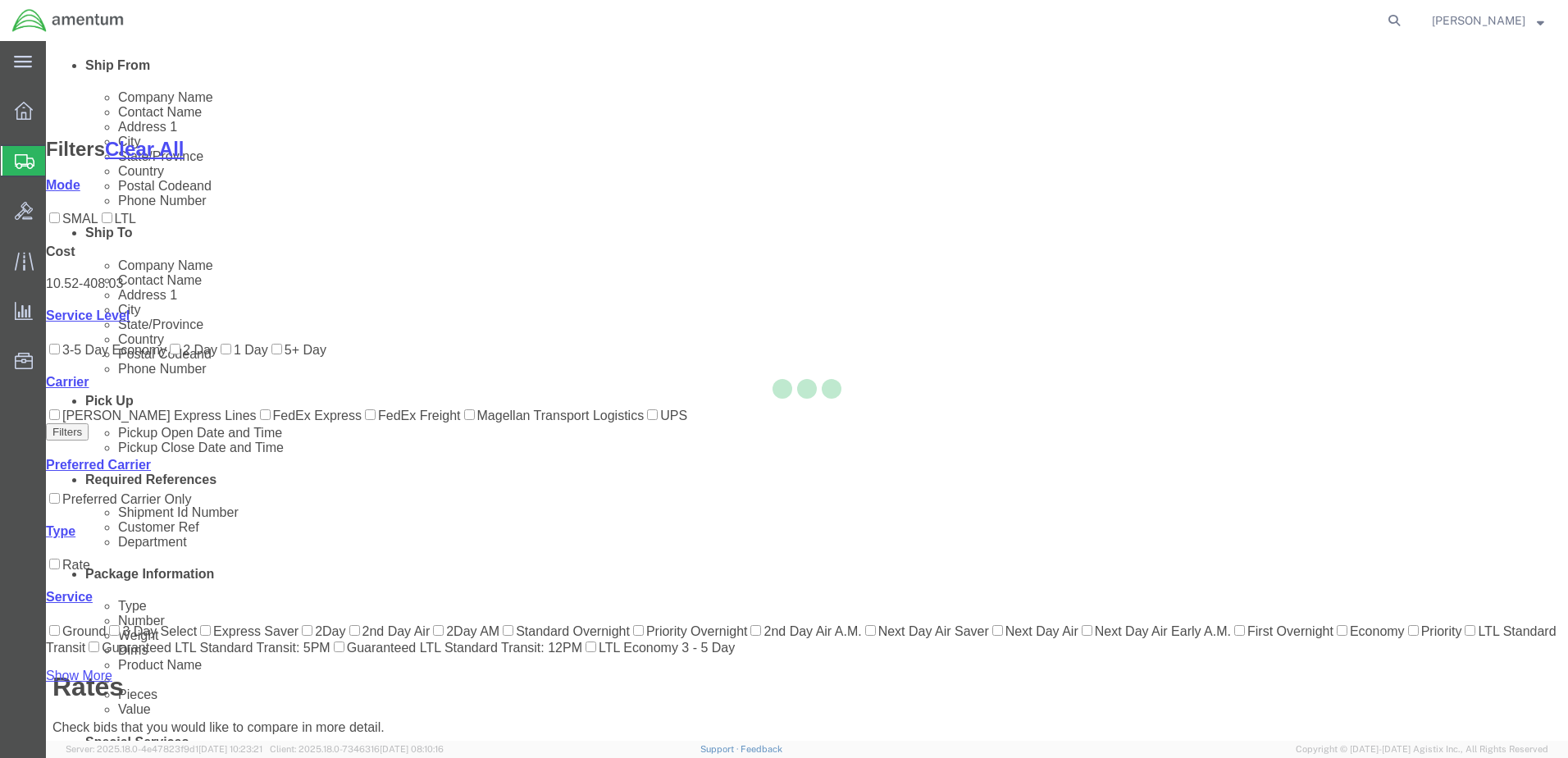
scroll to position [158, 0]
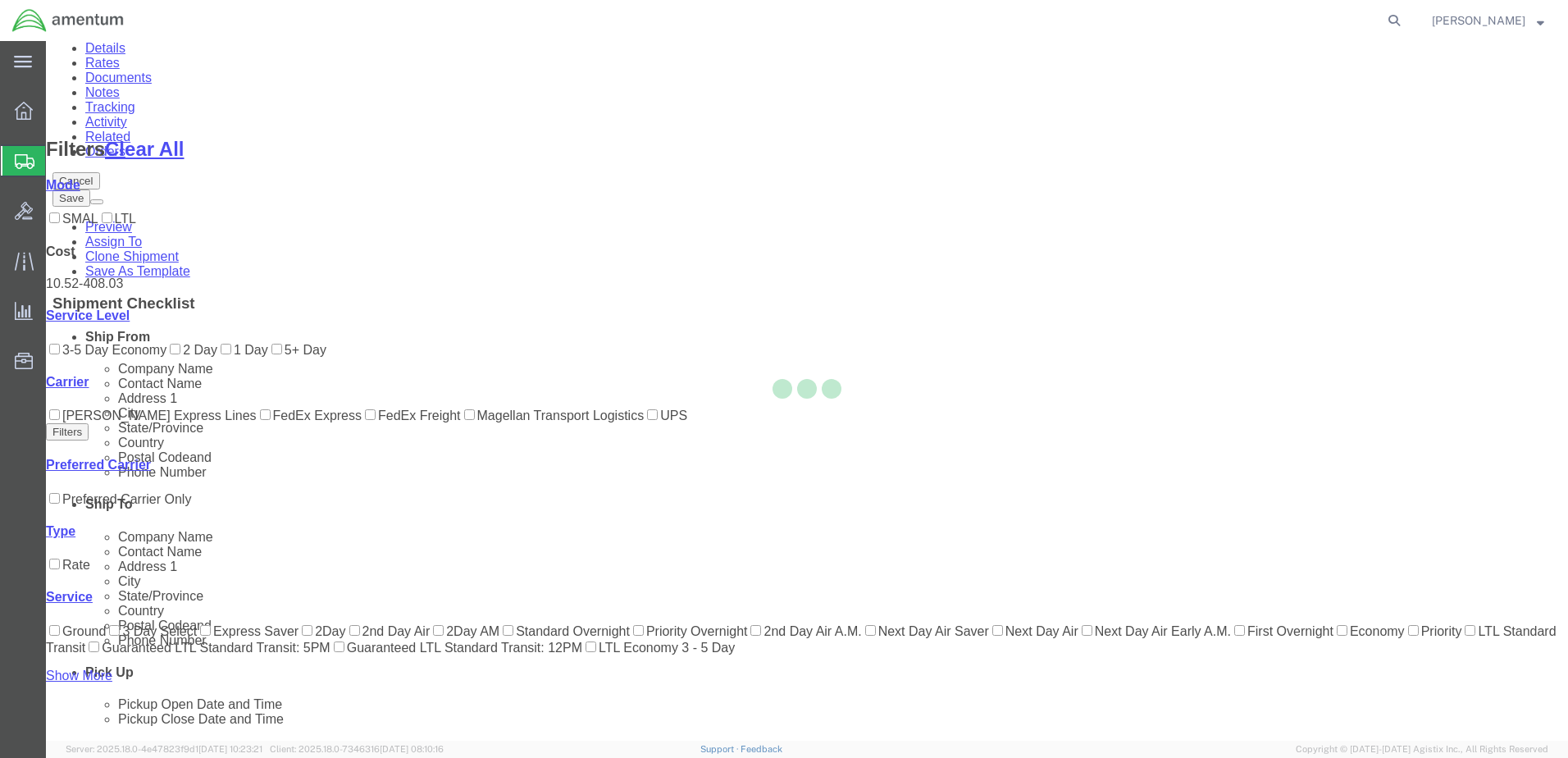
scroll to position [0, 0]
